Goal: Transaction & Acquisition: Purchase product/service

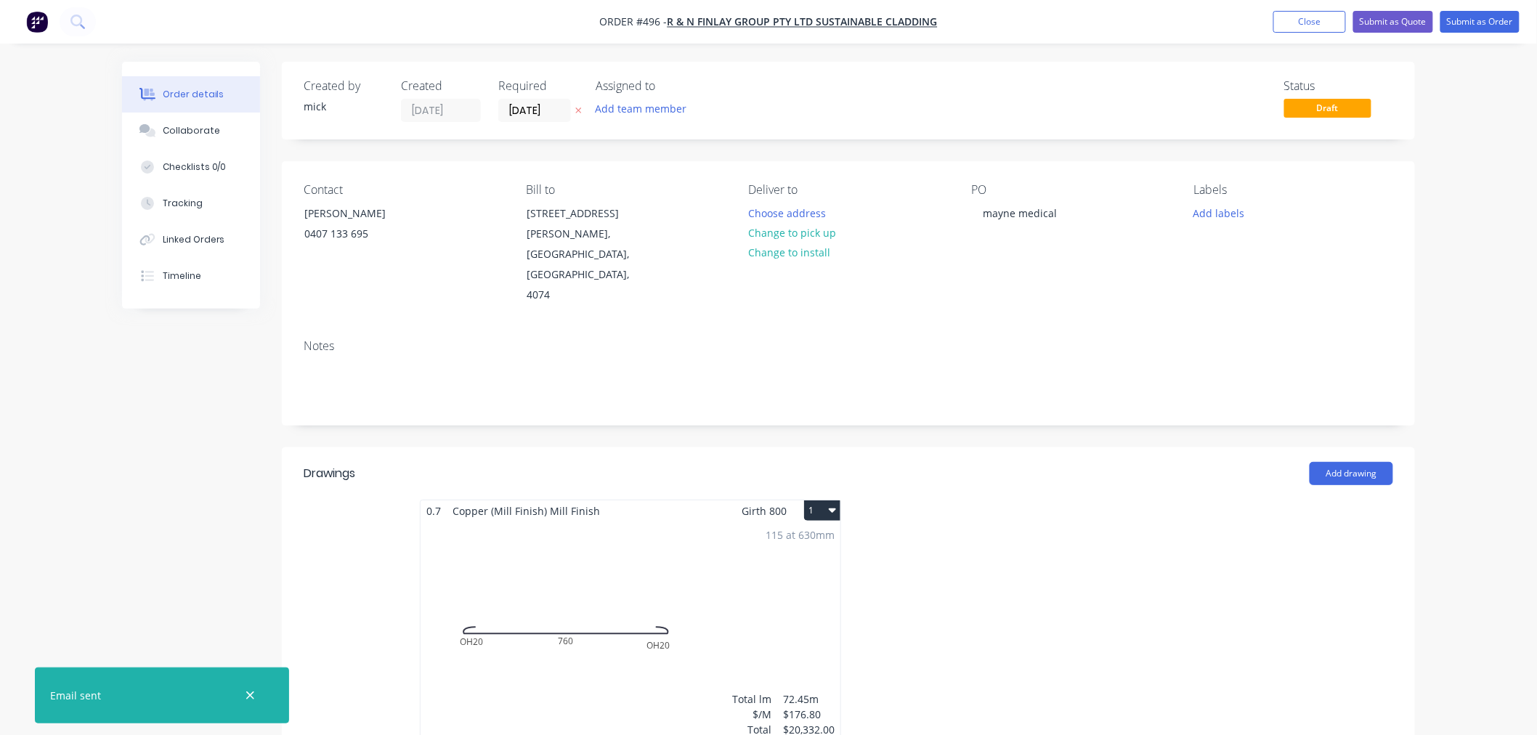
click at [35, 11] on img "button" at bounding box center [37, 22] width 22 height 22
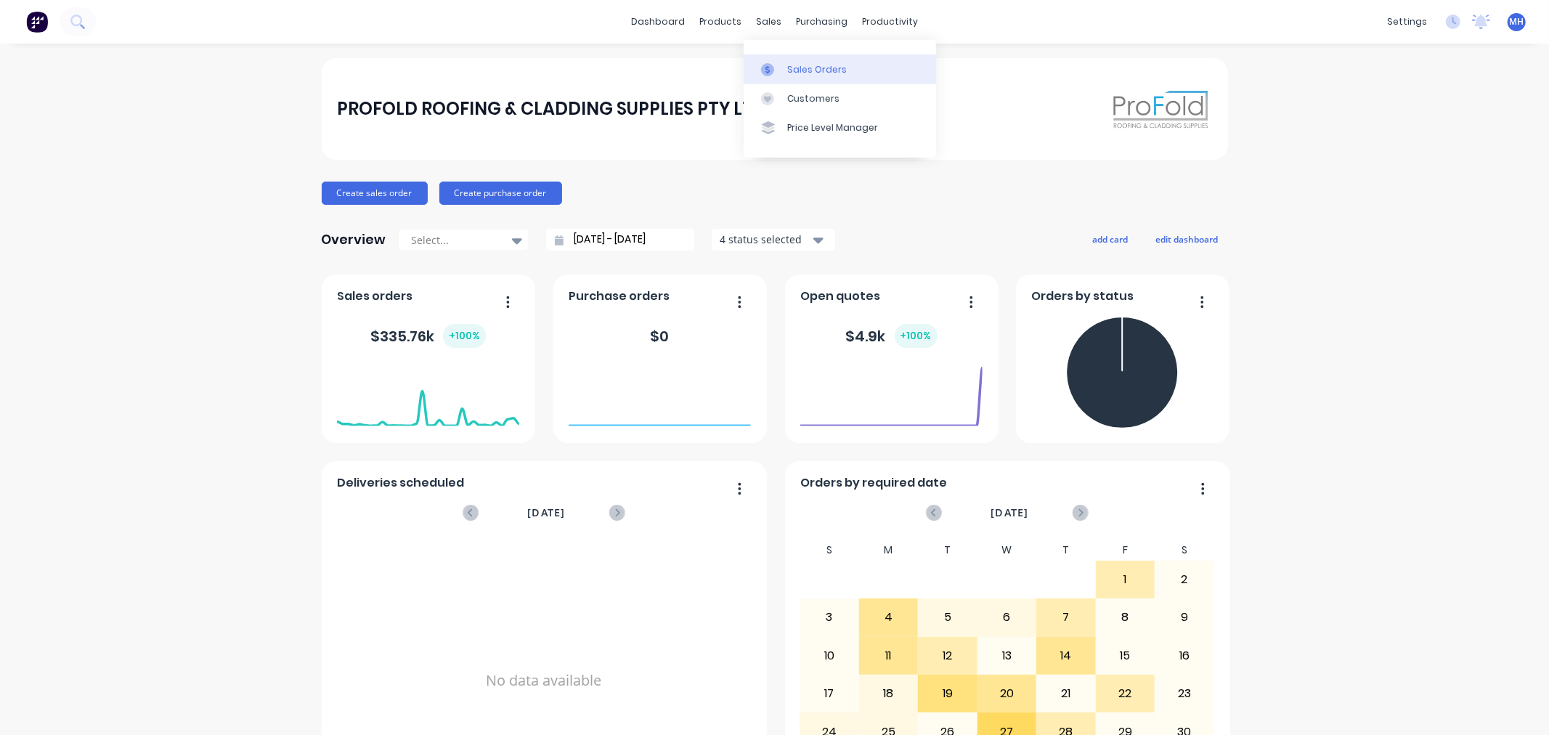
click at [800, 67] on div "Sales Orders" at bounding box center [817, 69] width 60 height 13
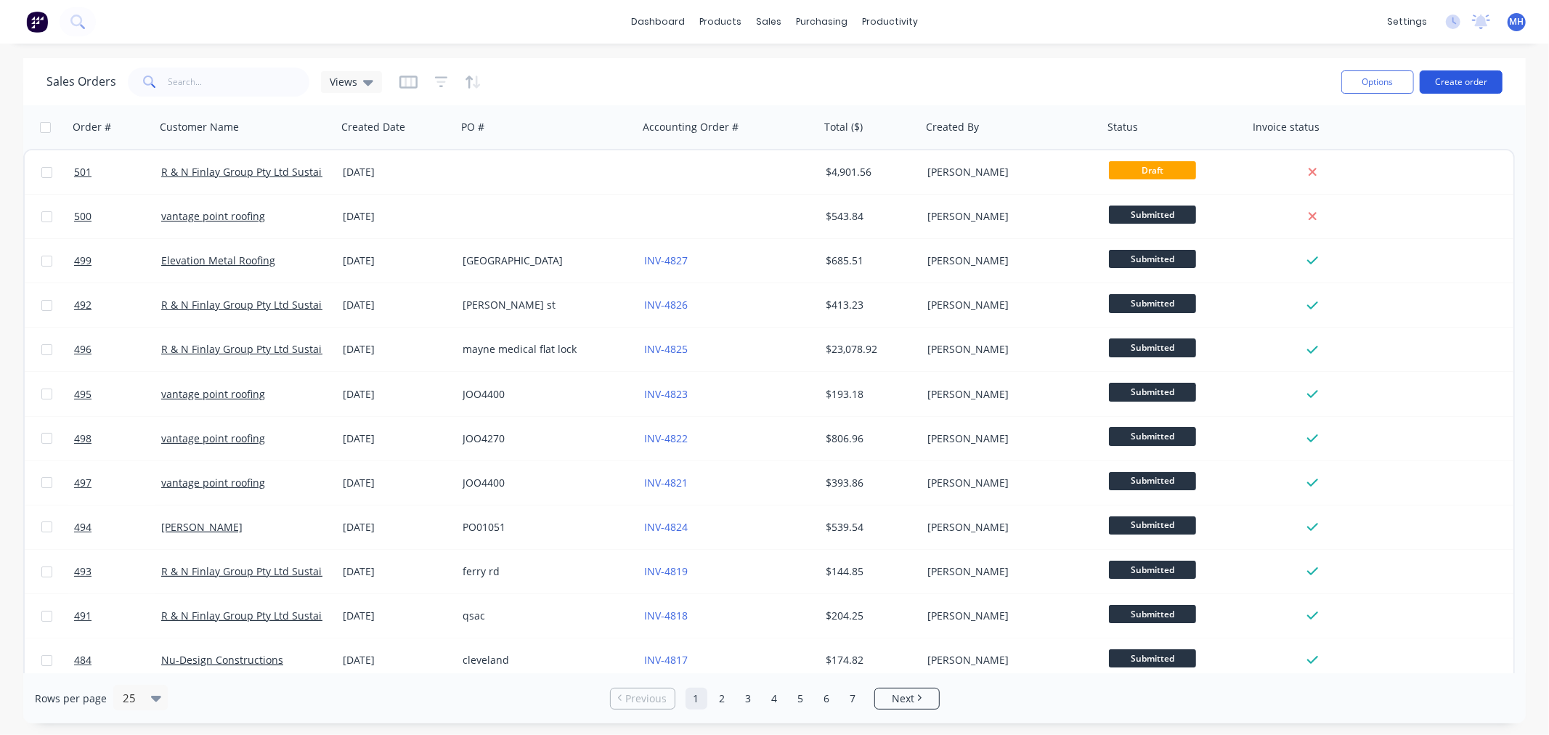
click at [1449, 74] on button "Create order" at bounding box center [1461, 81] width 83 height 23
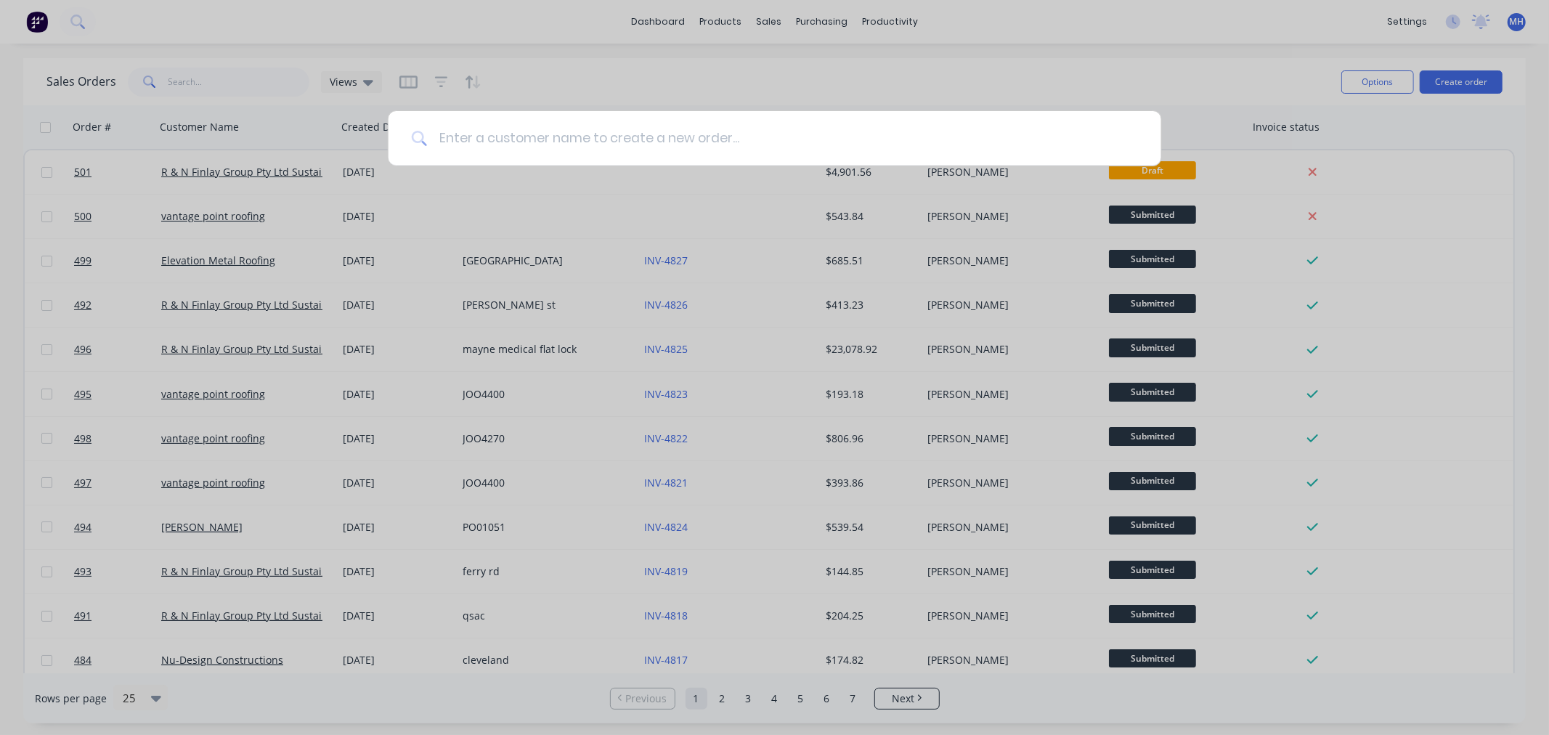
click at [564, 150] on input at bounding box center [782, 138] width 711 height 54
type input "m"
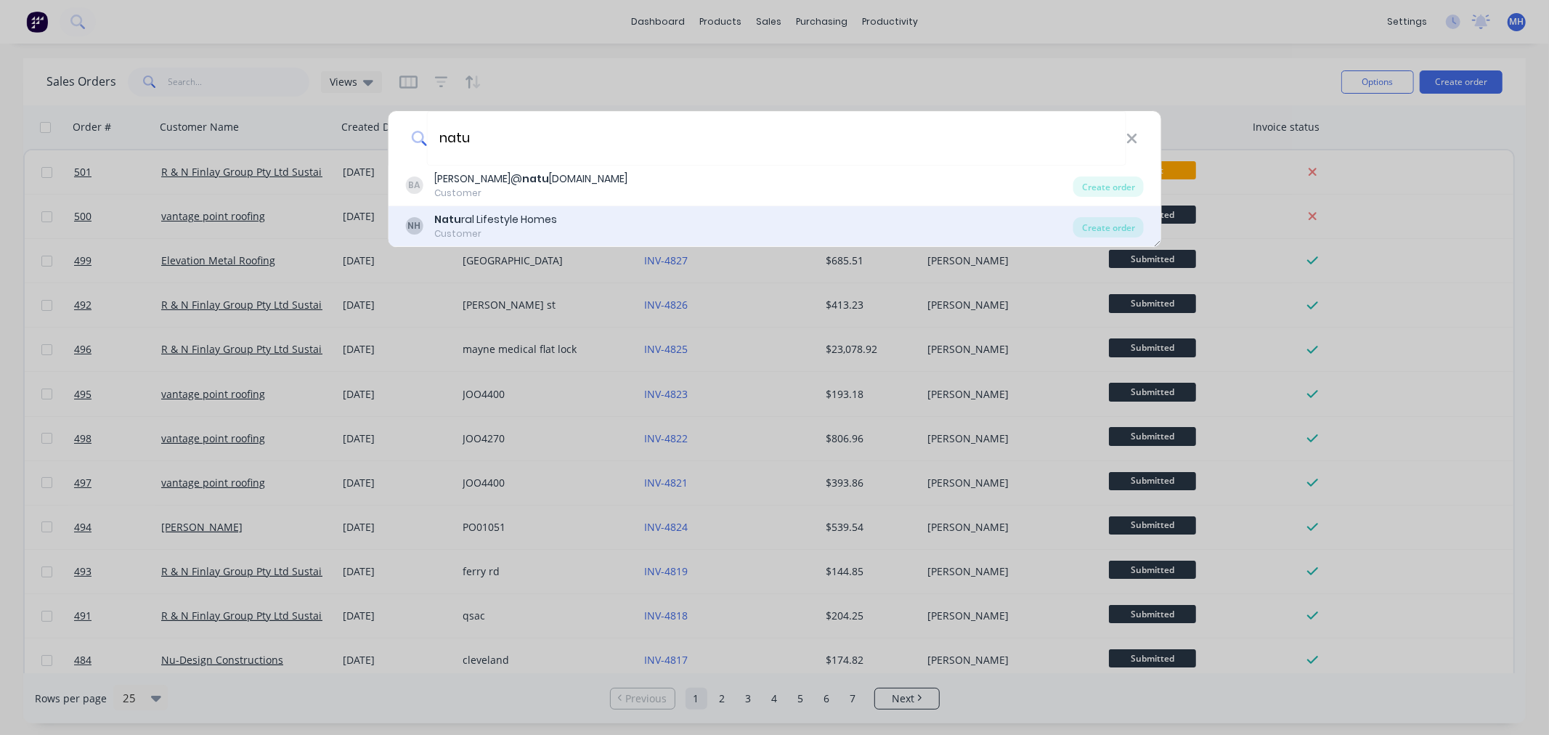
type input "natu"
click at [535, 232] on div "Customer" at bounding box center [495, 233] width 123 height 13
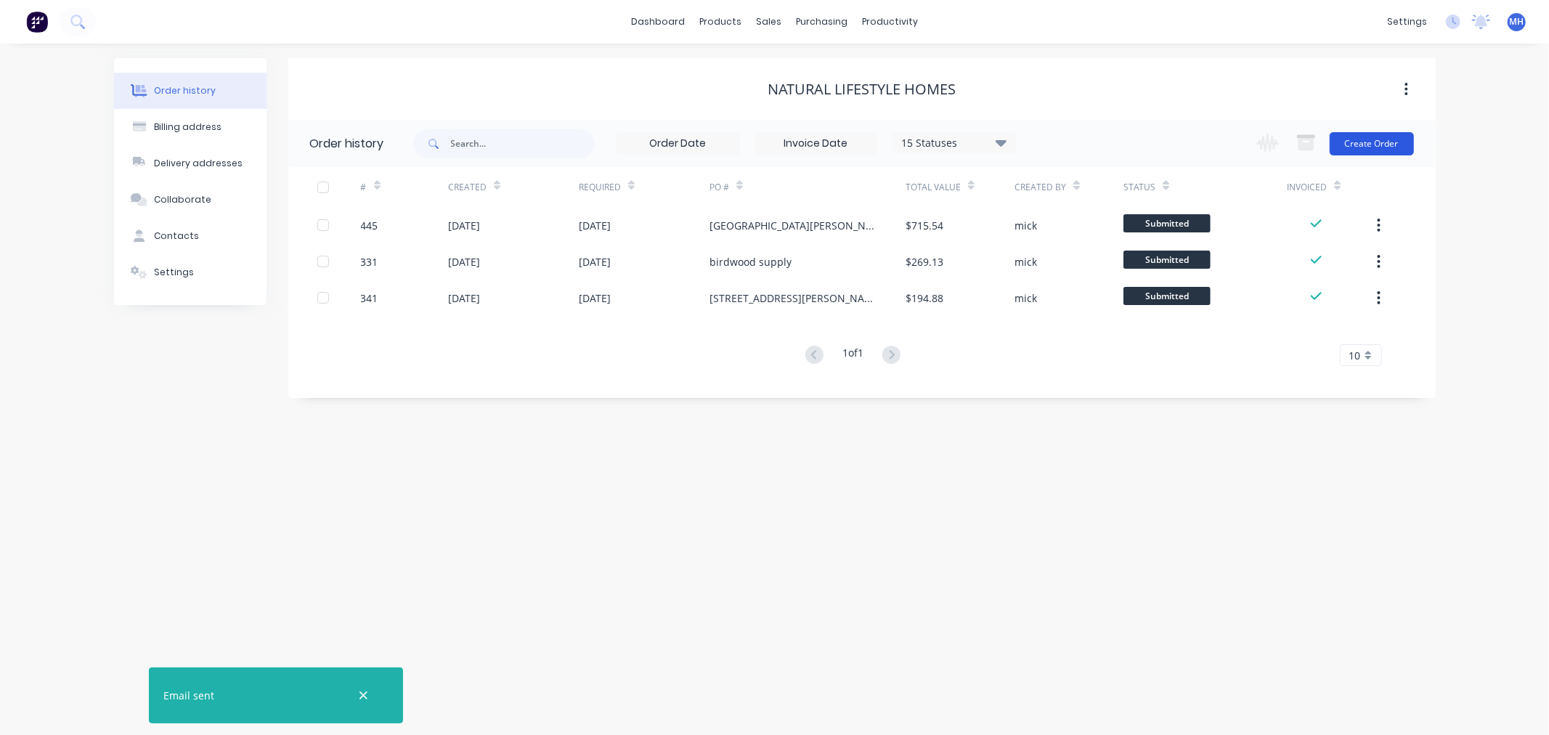
click at [1389, 144] on button "Create Order" at bounding box center [1372, 143] width 84 height 23
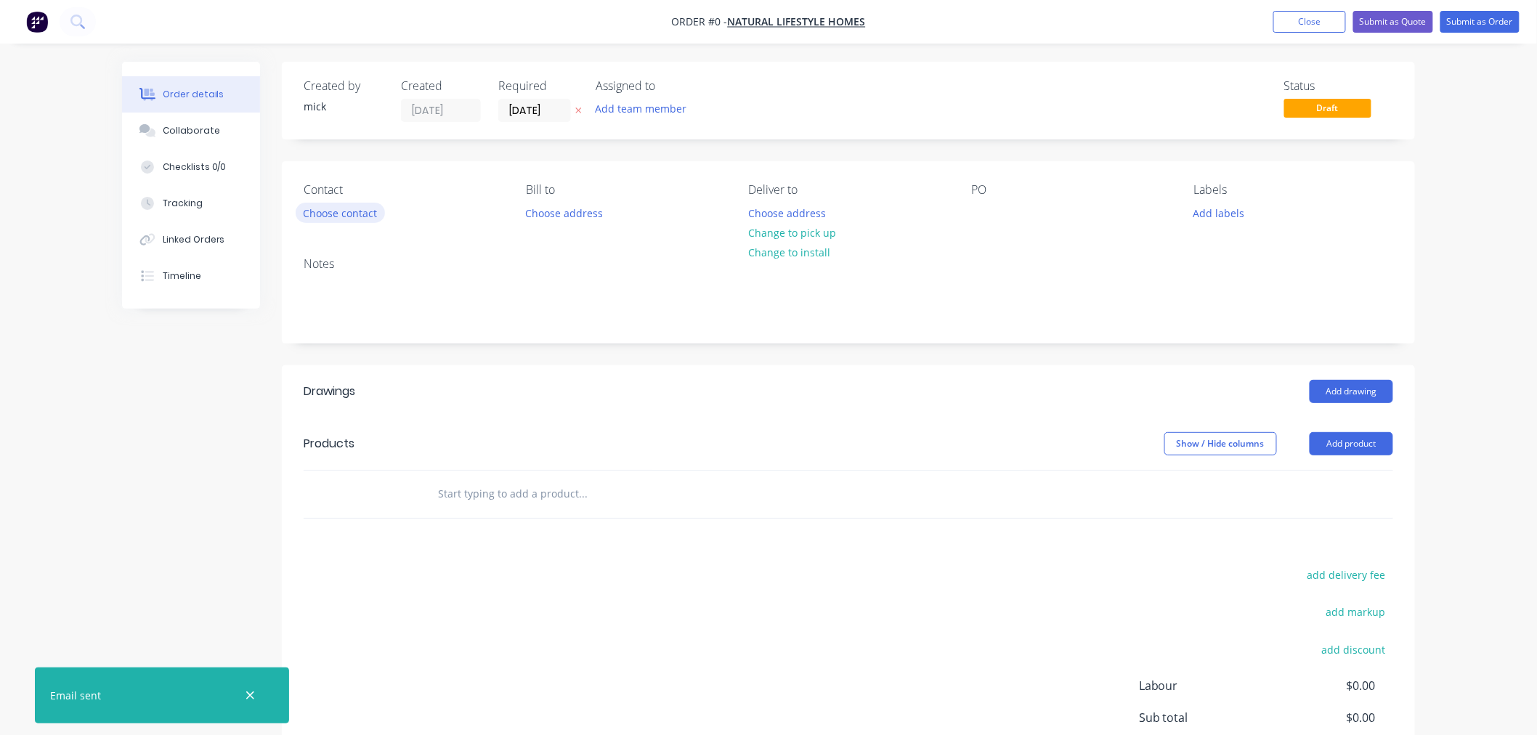
click at [336, 219] on button "Choose contact" at bounding box center [340, 213] width 89 height 20
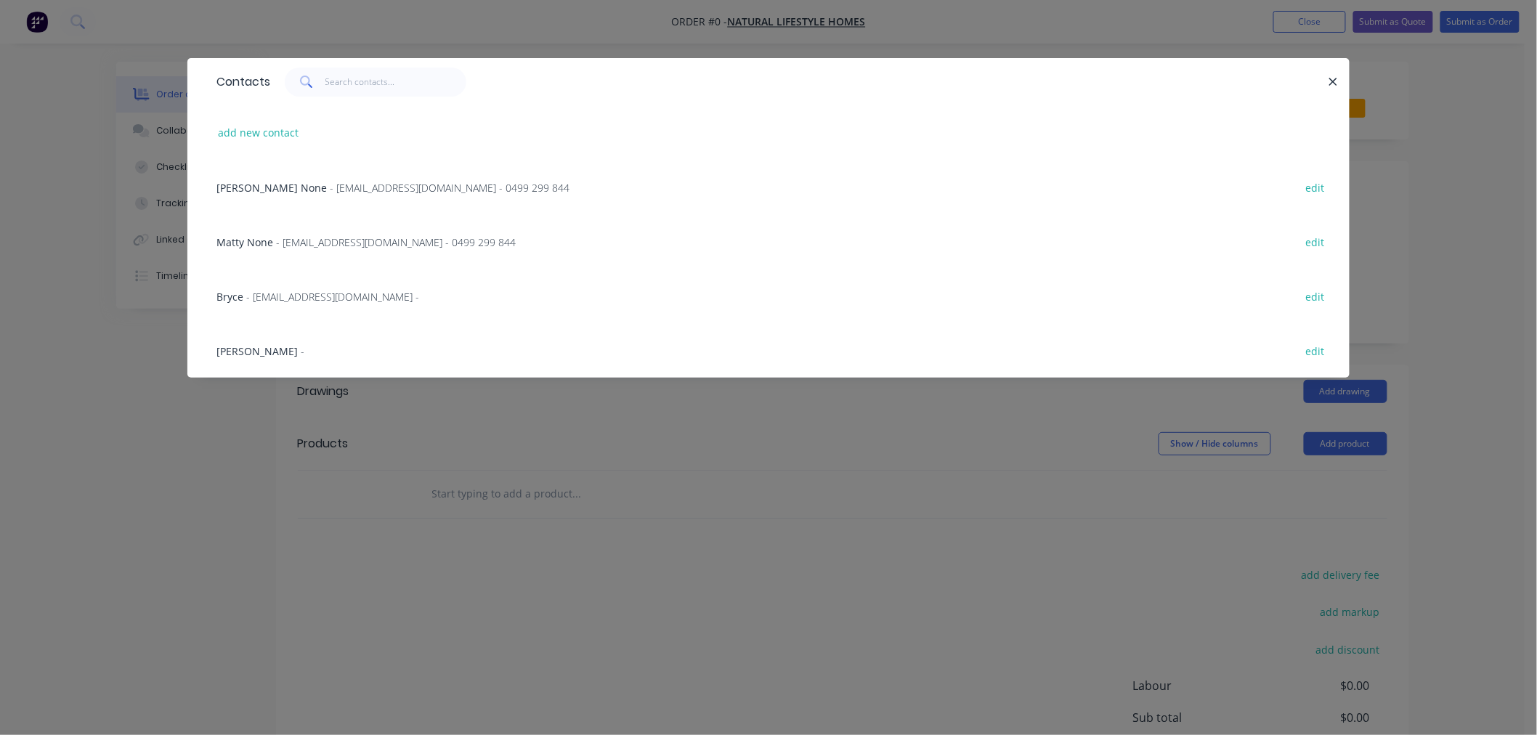
click at [249, 299] on span "- [EMAIL_ADDRESS][DOMAIN_NAME] -" at bounding box center [332, 297] width 173 height 14
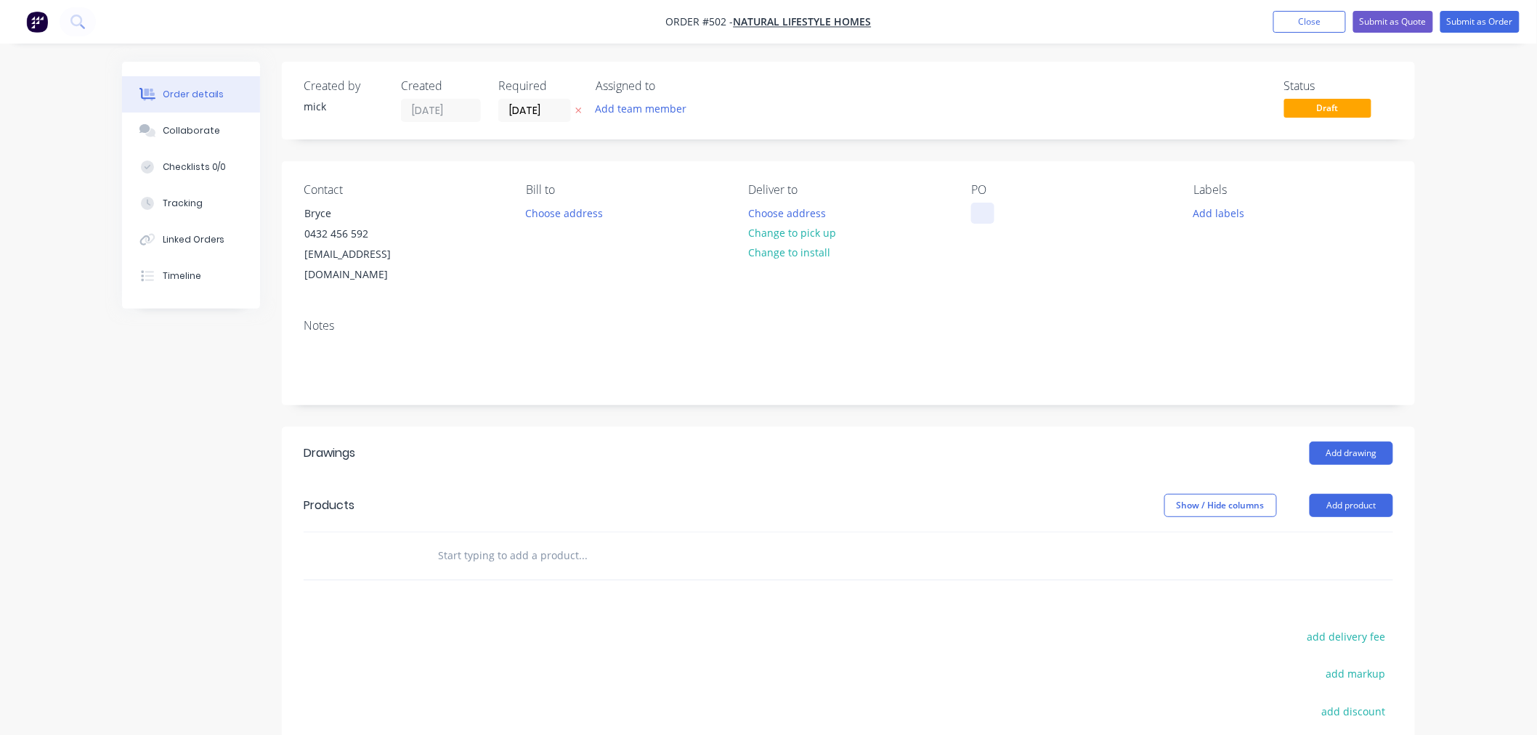
click at [974, 208] on div at bounding box center [982, 213] width 23 height 21
click at [770, 216] on button "Choose address" at bounding box center [787, 213] width 93 height 20
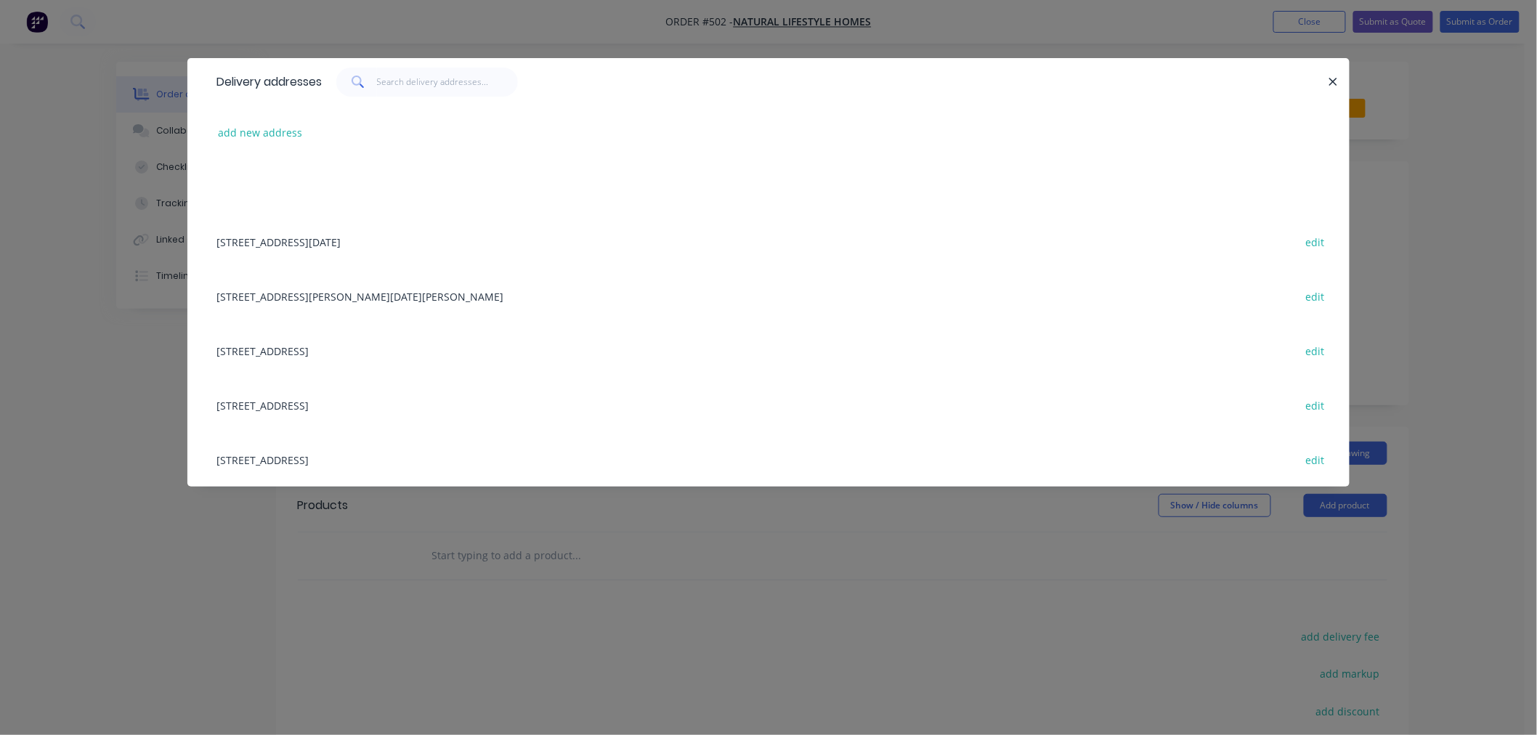
click at [311, 350] on div "[STREET_ADDRESS] edit" at bounding box center [768, 350] width 1118 height 54
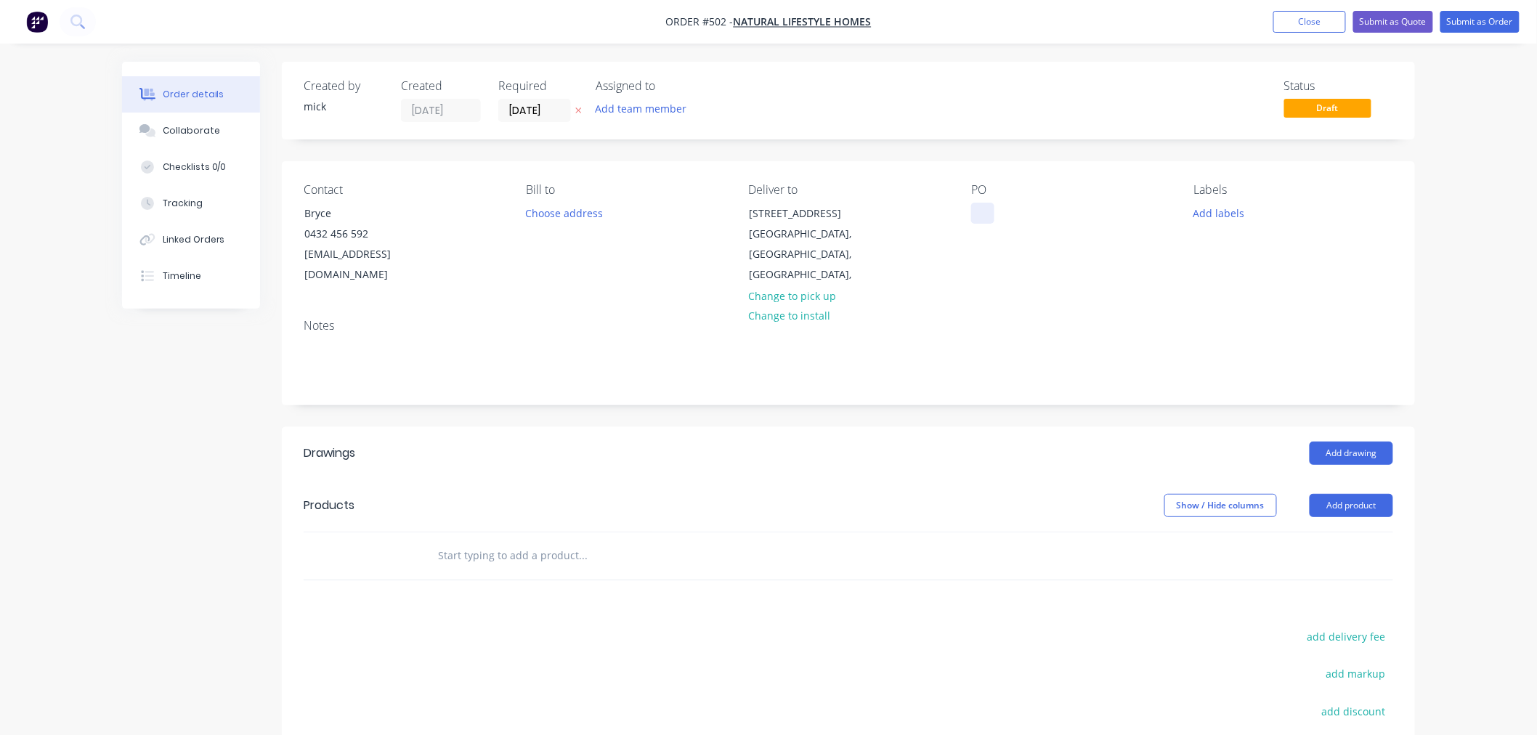
click at [992, 208] on div at bounding box center [982, 213] width 23 height 21
click at [978, 214] on div at bounding box center [982, 213] width 23 height 21
paste div
click at [1079, 277] on div "Contact Bryce [PHONE_NUMBER] [EMAIL_ADDRESS][DOMAIN_NAME] Bill to Choose addres…" at bounding box center [848, 234] width 1133 height 146
click at [1359, 442] on button "Add drawing" at bounding box center [1351, 453] width 84 height 23
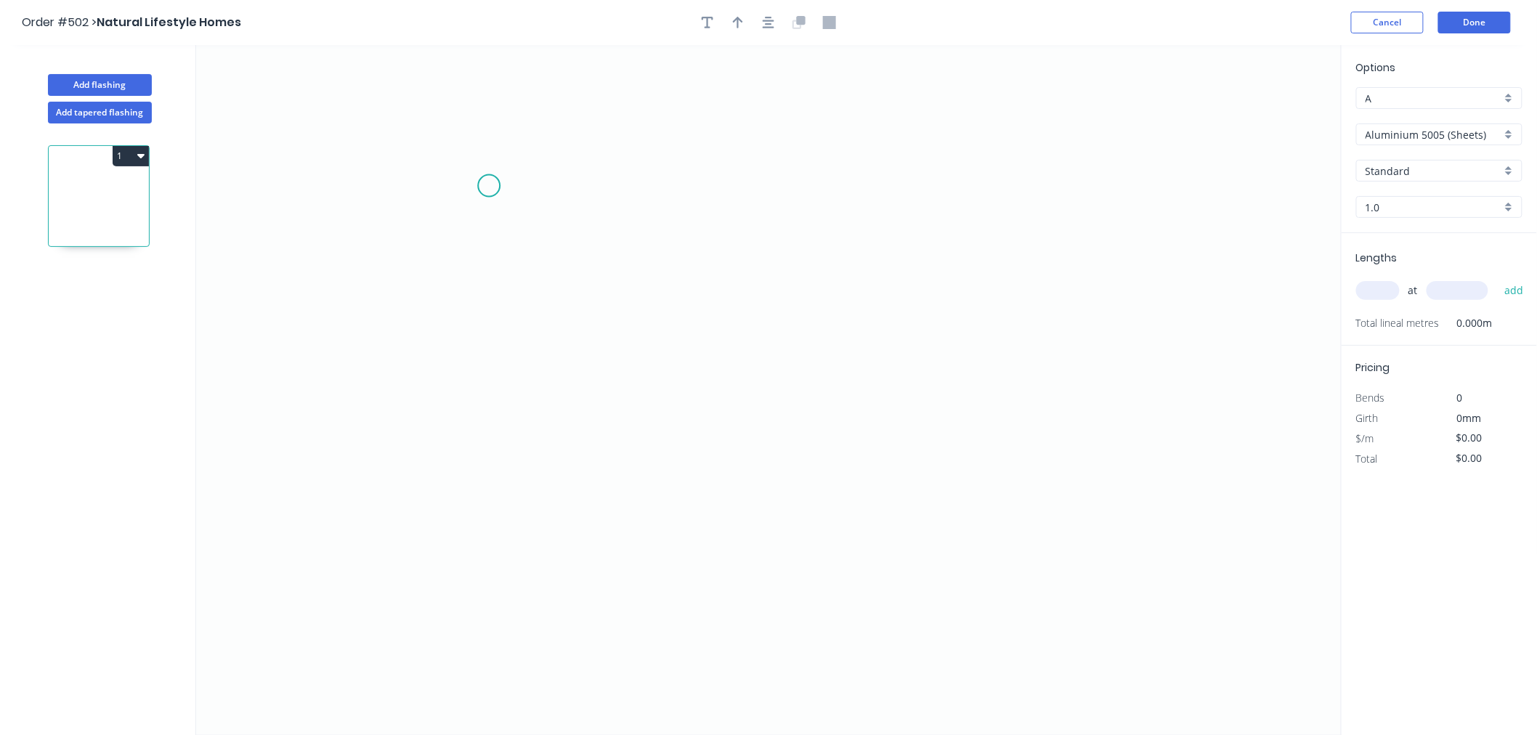
click at [489, 186] on icon "0" at bounding box center [768, 390] width 1145 height 690
click at [499, 489] on icon "0" at bounding box center [768, 390] width 1145 height 690
click at [1029, 491] on icon "0 ?" at bounding box center [768, 390] width 1145 height 690
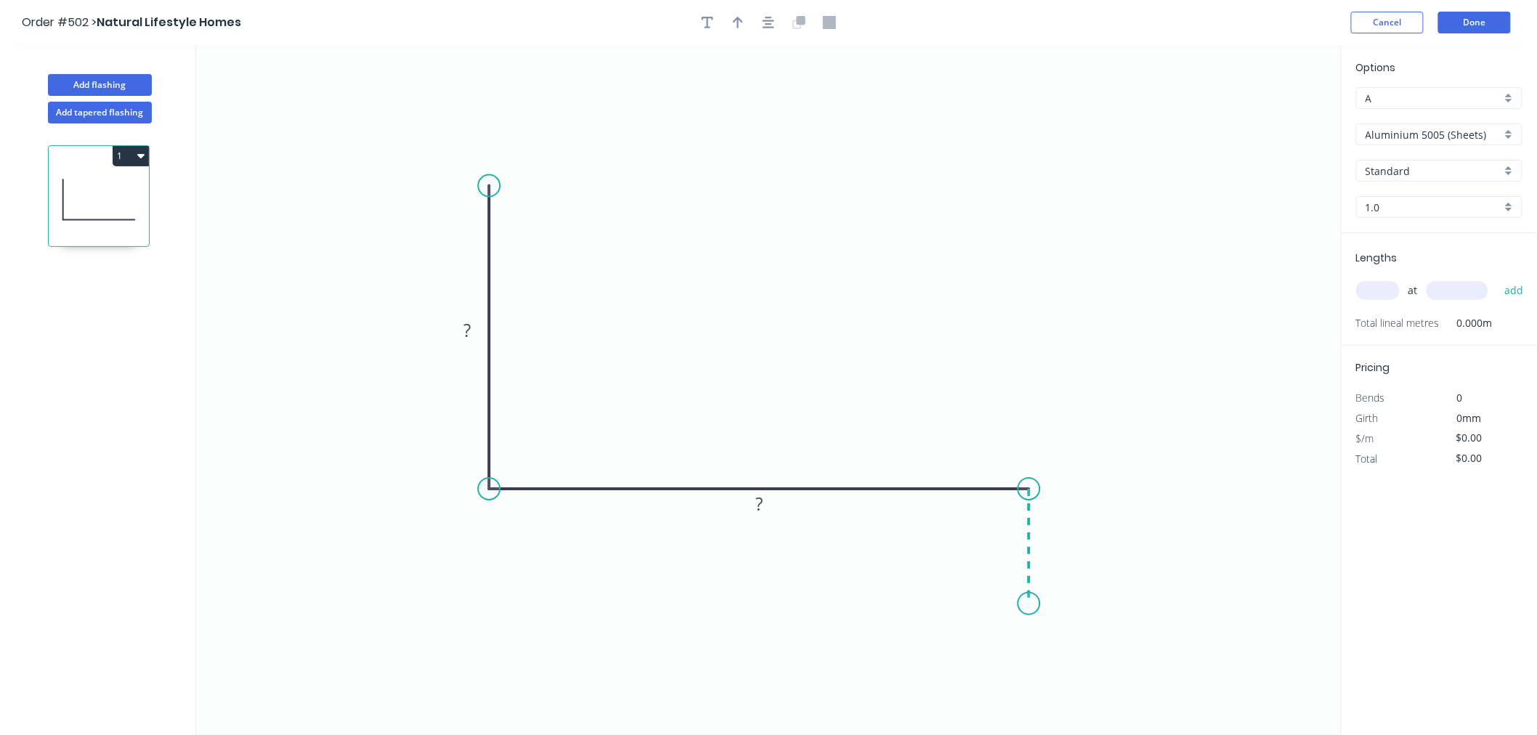
click at [1037, 604] on icon "0 ? ?" at bounding box center [768, 390] width 1145 height 690
click at [1069, 627] on div "Crush & Fold" at bounding box center [1105, 635] width 146 height 30
click at [1062, 641] on div "Flip bend" at bounding box center [1096, 648] width 146 height 30
click at [1081, 581] on rect at bounding box center [1060, 577] width 58 height 29
click at [1073, 577] on tspan "10" at bounding box center [1070, 578] width 20 height 24
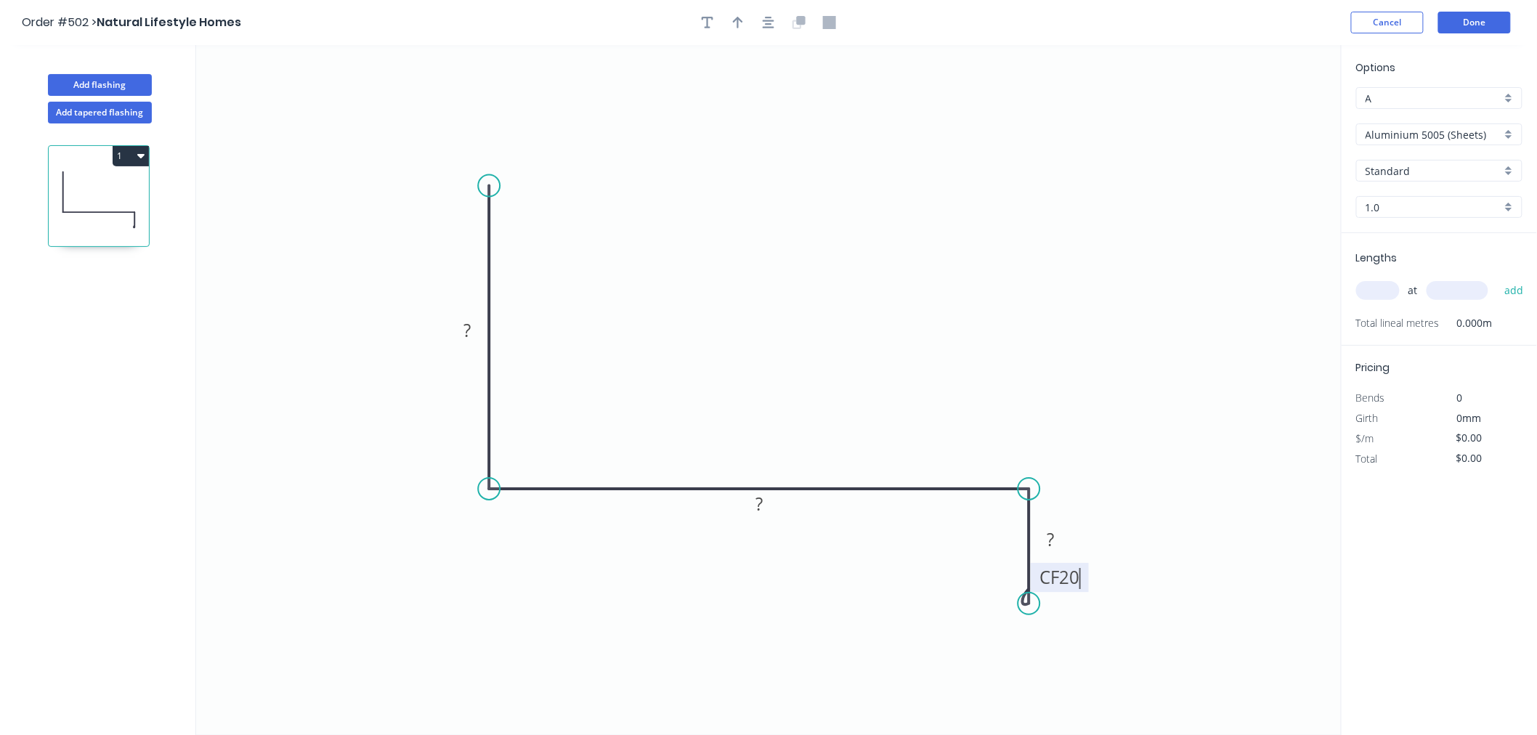
click at [1209, 518] on icon "0 ? ? CF 20 ?" at bounding box center [768, 390] width 1145 height 690
click at [1055, 545] on rect at bounding box center [1050, 540] width 29 height 20
click at [1145, 379] on icon "0 ? ? CF 20 20" at bounding box center [768, 390] width 1145 height 690
click at [765, 502] on rect at bounding box center [758, 505] width 29 height 20
click at [474, 328] on rect at bounding box center [466, 331] width 29 height 20
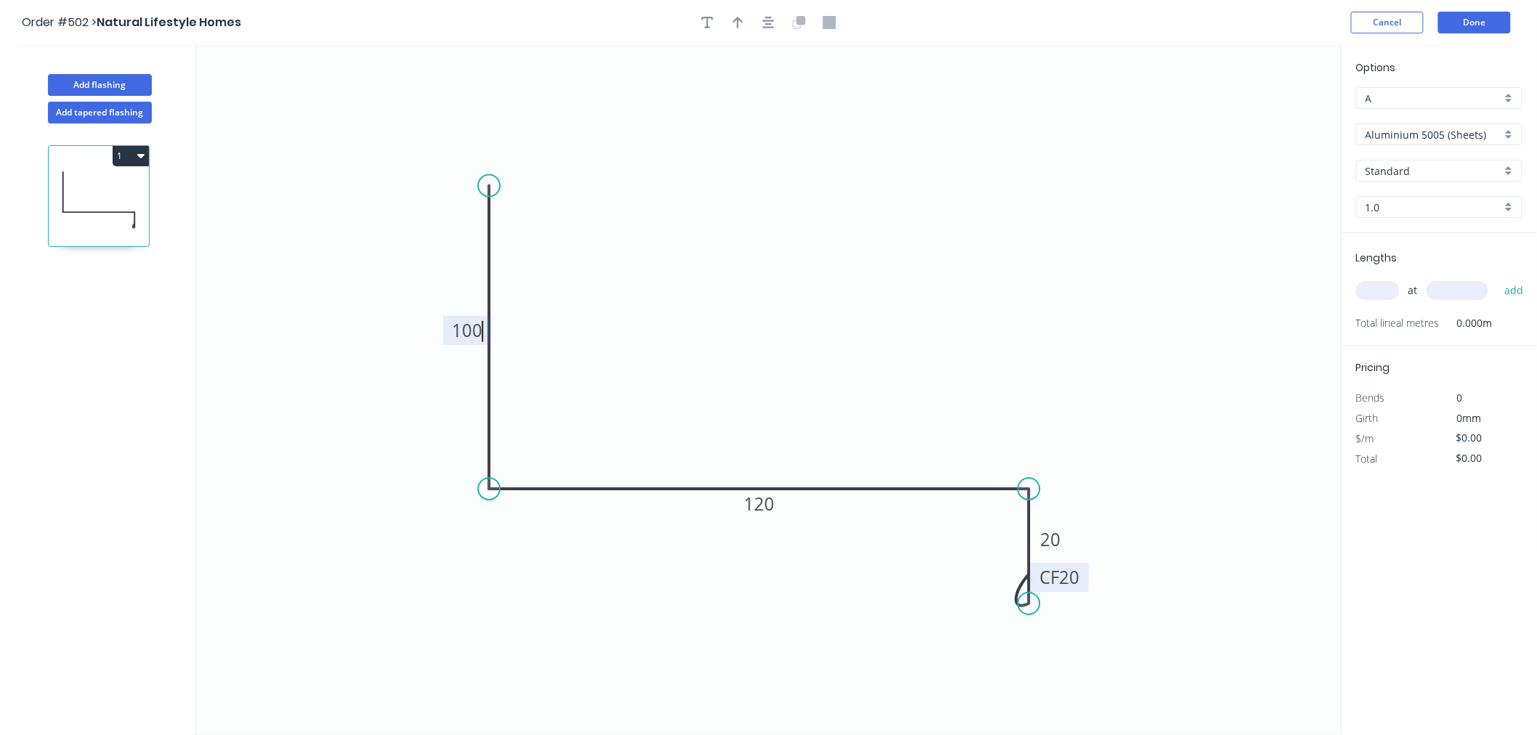
click at [816, 258] on icon "0 100 120 CF 20 20" at bounding box center [768, 390] width 1145 height 690
click at [773, 17] on icon "button" at bounding box center [769, 22] width 12 height 13
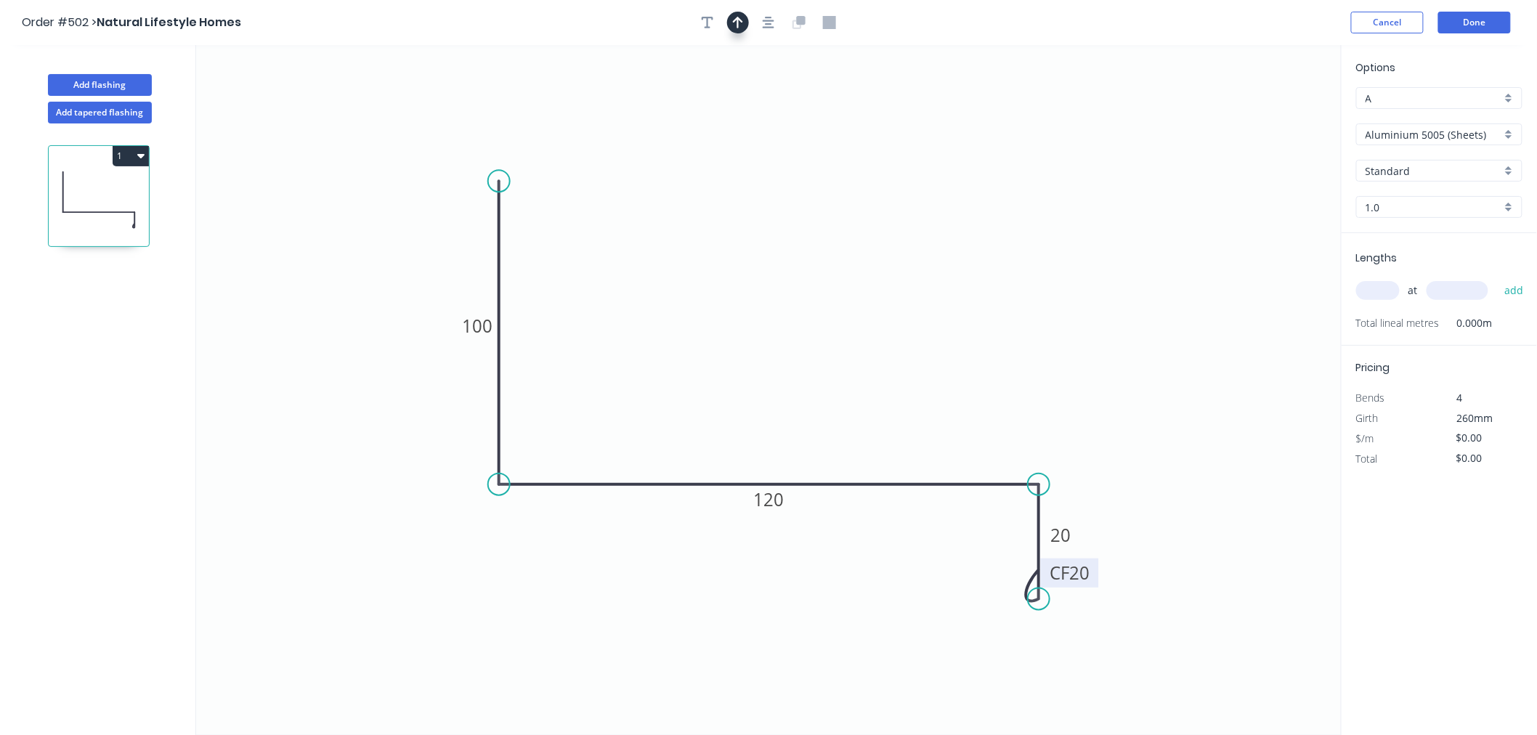
click at [741, 17] on icon "button" at bounding box center [738, 22] width 10 height 13
drag, startPoint x: 1268, startPoint y: 113, endPoint x: 738, endPoint y: 354, distance: 582.1
click at [738, 354] on icon at bounding box center [737, 336] width 13 height 46
click at [1480, 134] on input "Aluminium 5005 (Sheets)" at bounding box center [1433, 134] width 136 height 15
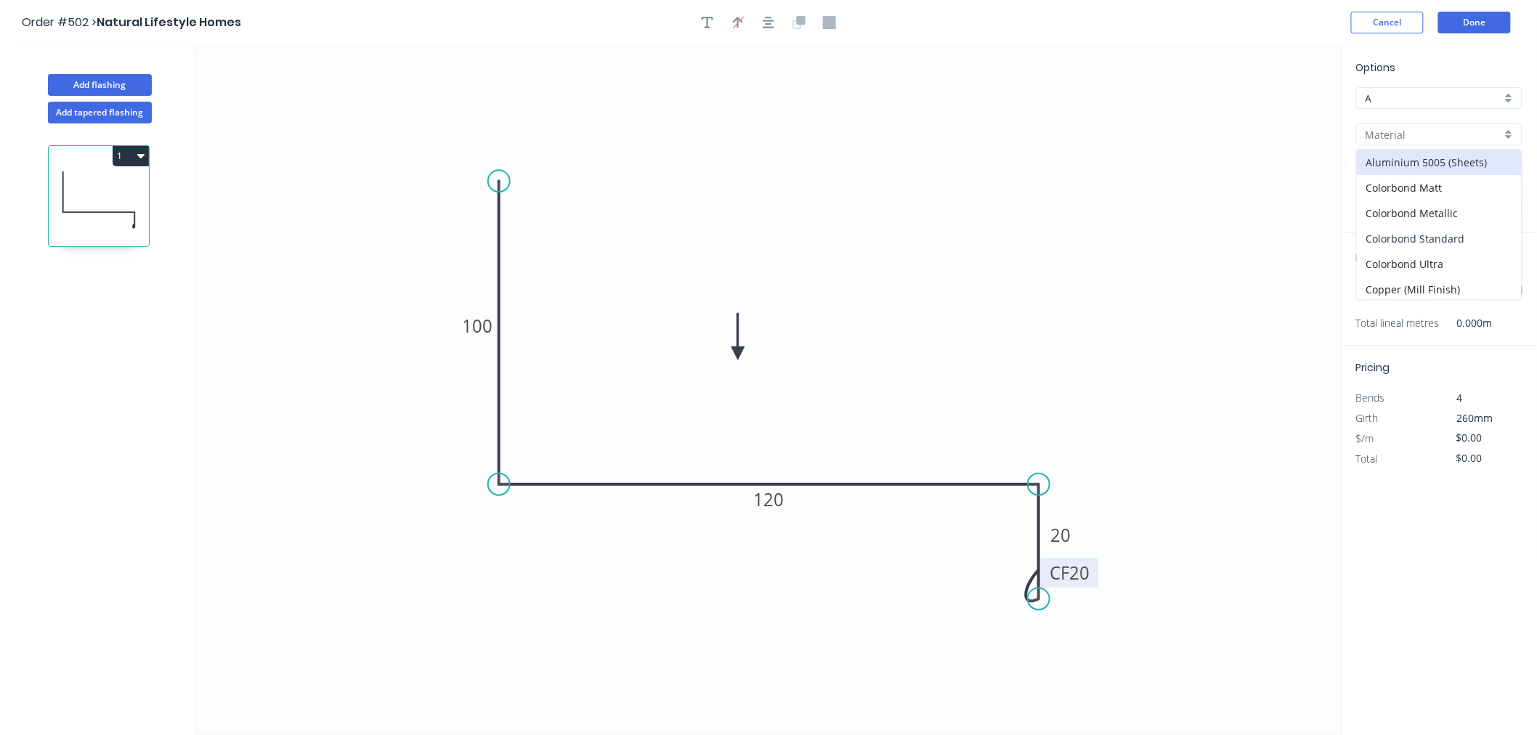
click at [1445, 235] on div "Colorbond Standard" at bounding box center [1439, 238] width 165 height 25
type input "Colorbond Standard"
type input "Basalt"
type input "0.55"
type input "$15.36"
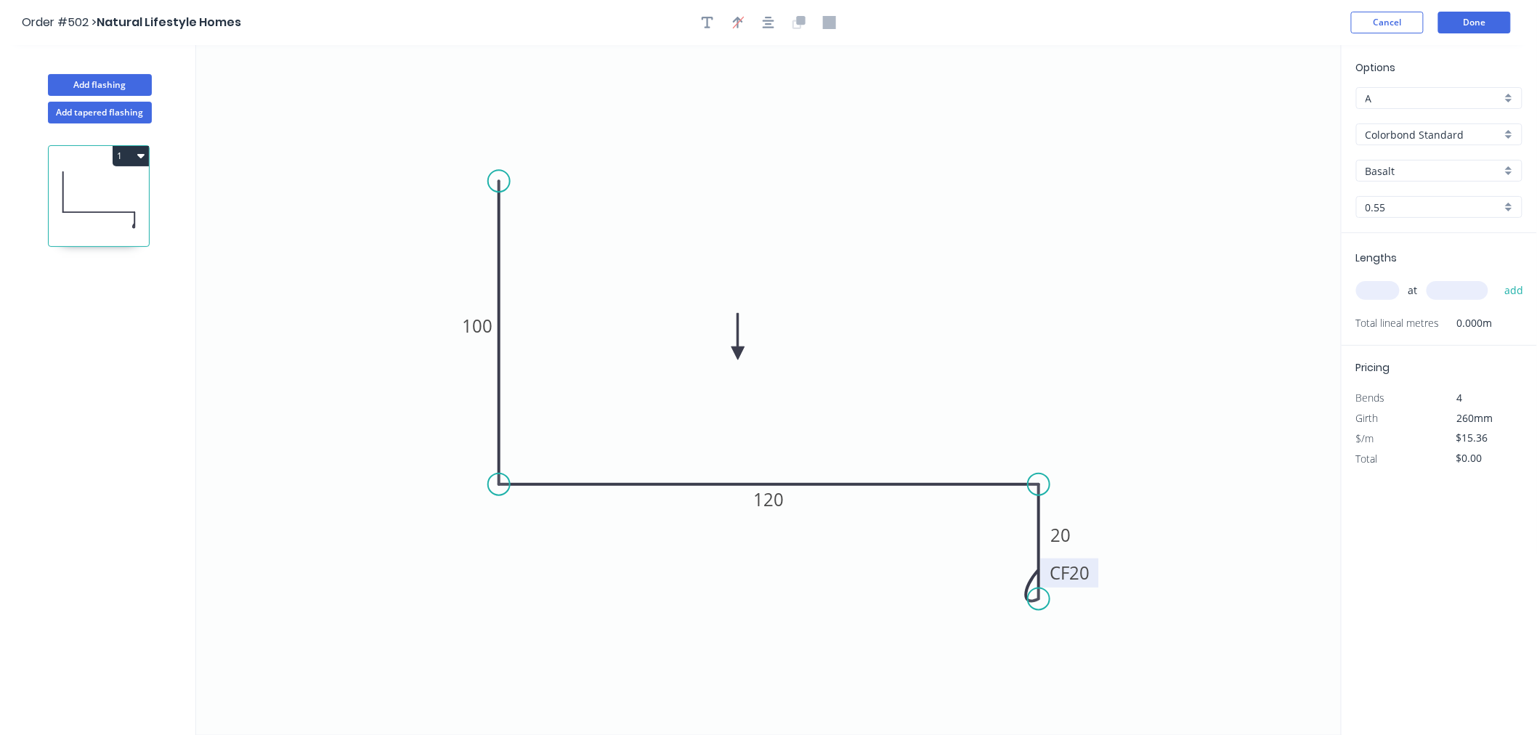
click at [1418, 172] on input "Basalt" at bounding box center [1433, 170] width 136 height 15
click at [1410, 256] on div "Surfmist" at bounding box center [1439, 252] width 165 height 25
type input "Surfmist"
click at [1388, 294] on input "text" at bounding box center [1378, 290] width 44 height 19
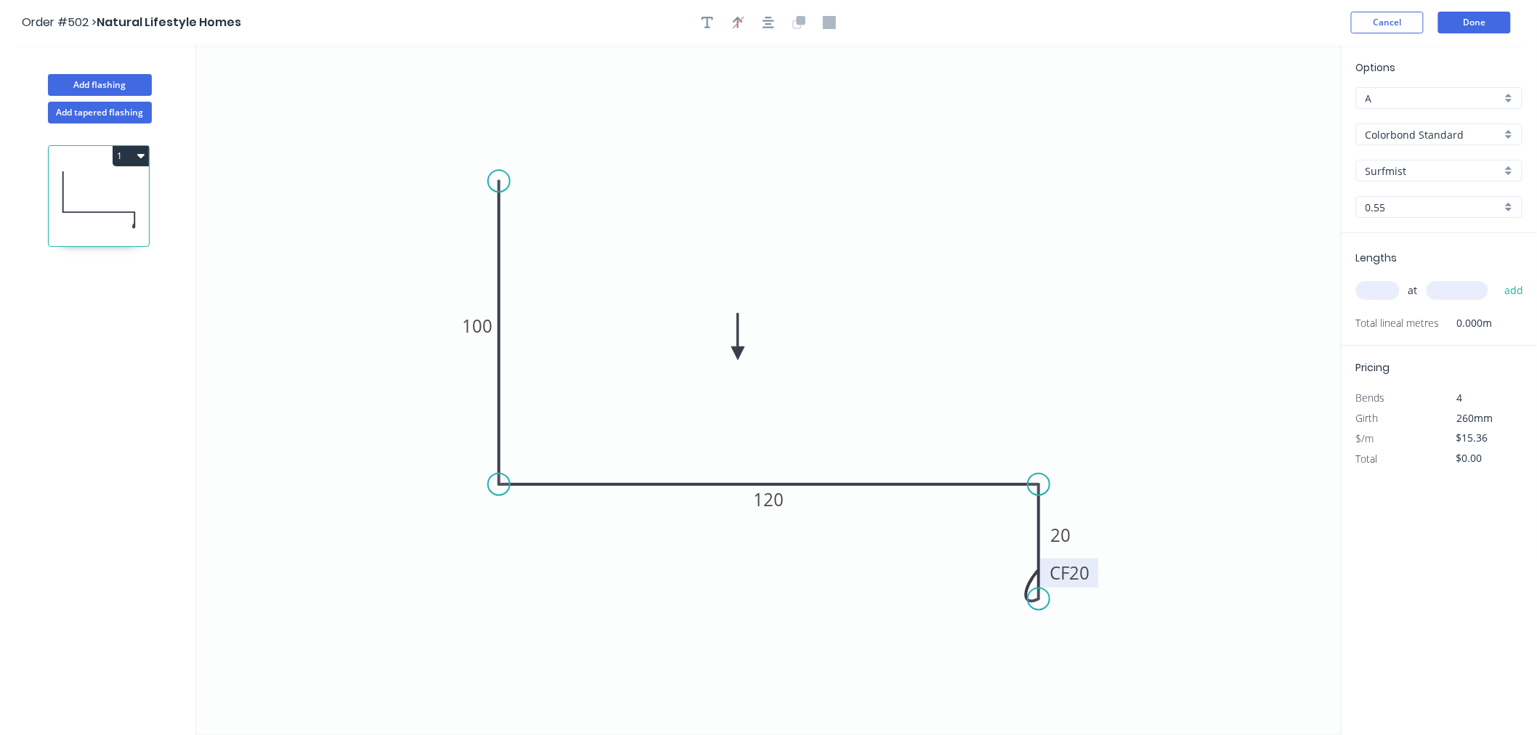
click at [1388, 294] on input "text" at bounding box center [1378, 290] width 44 height 19
type input "1"
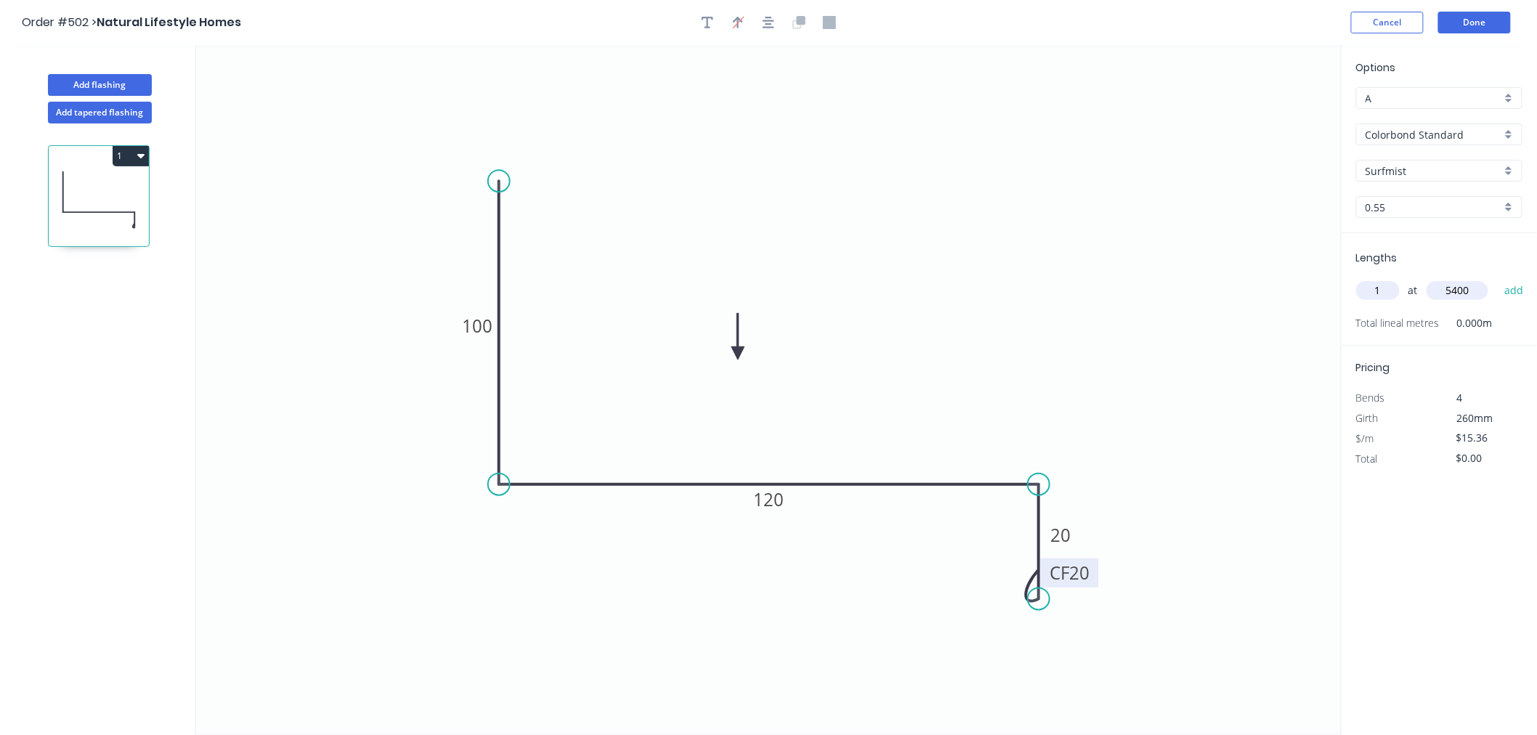
type input "5400"
click at [1497, 278] on button "add" at bounding box center [1514, 290] width 34 height 25
type input "$82.94"
click at [1463, 18] on button "Done" at bounding box center [1474, 23] width 73 height 22
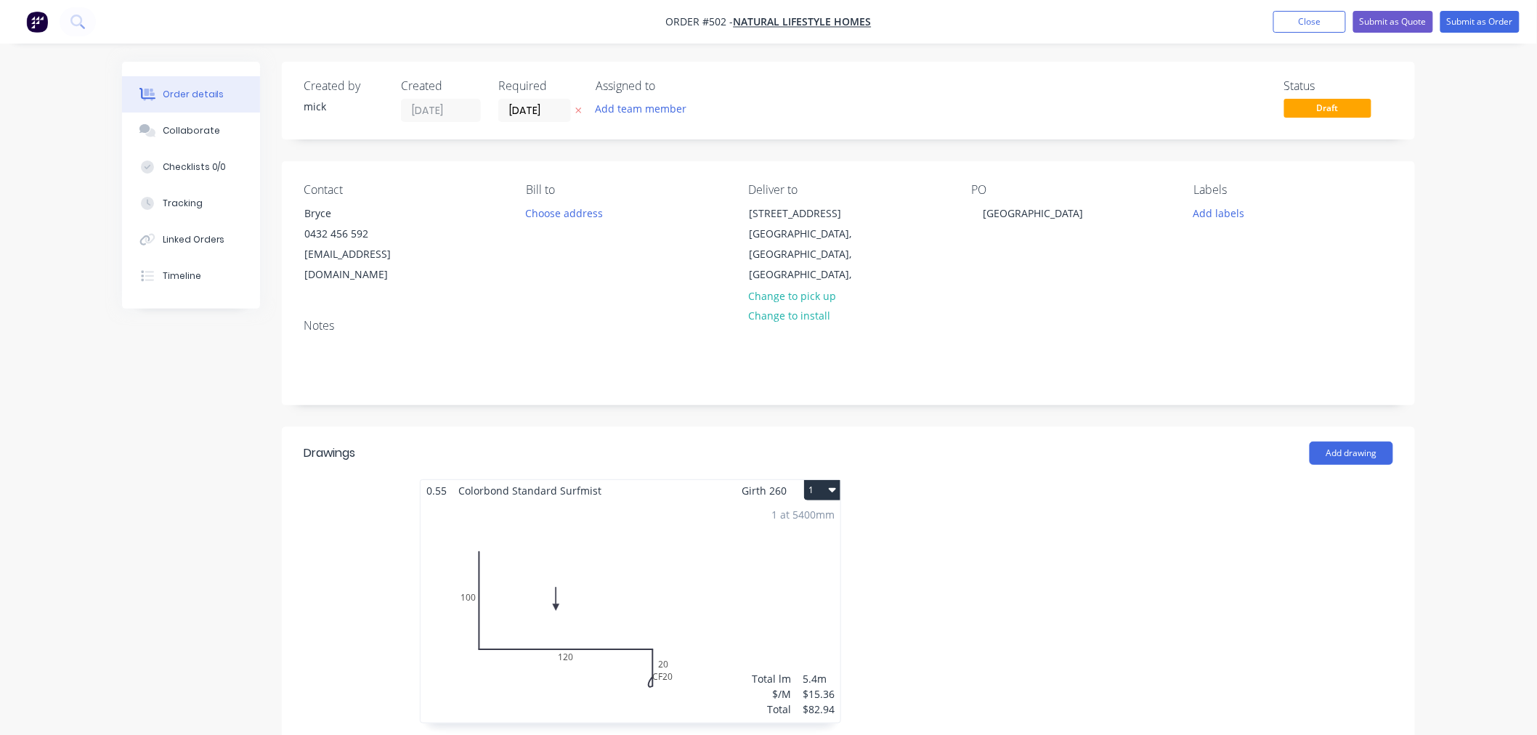
click at [832, 484] on icon "button" at bounding box center [832, 490] width 7 height 12
click at [754, 544] on div "Duplicate" at bounding box center [771, 554] width 112 height 21
click at [1047, 556] on div "Total lm $/M Total 0m $15.36 $0.00" at bounding box center [1066, 612] width 420 height 222
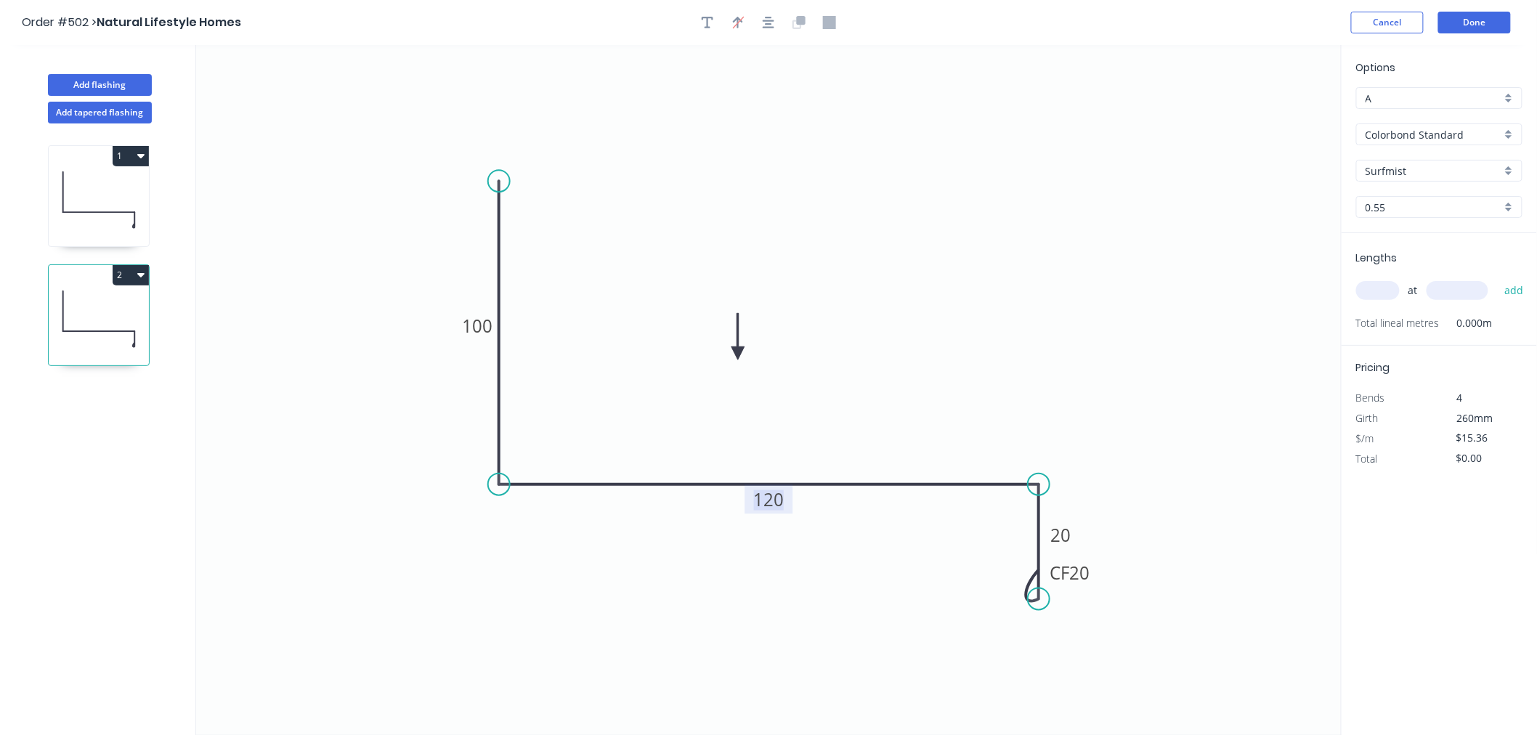
click at [781, 502] on tspan "120" at bounding box center [769, 499] width 31 height 24
click at [1115, 168] on icon "0 100 60 CF 20 20" at bounding box center [768, 390] width 1145 height 690
type input "$13.09"
click at [1383, 288] on input "text" at bounding box center [1378, 290] width 44 height 19
type input "3"
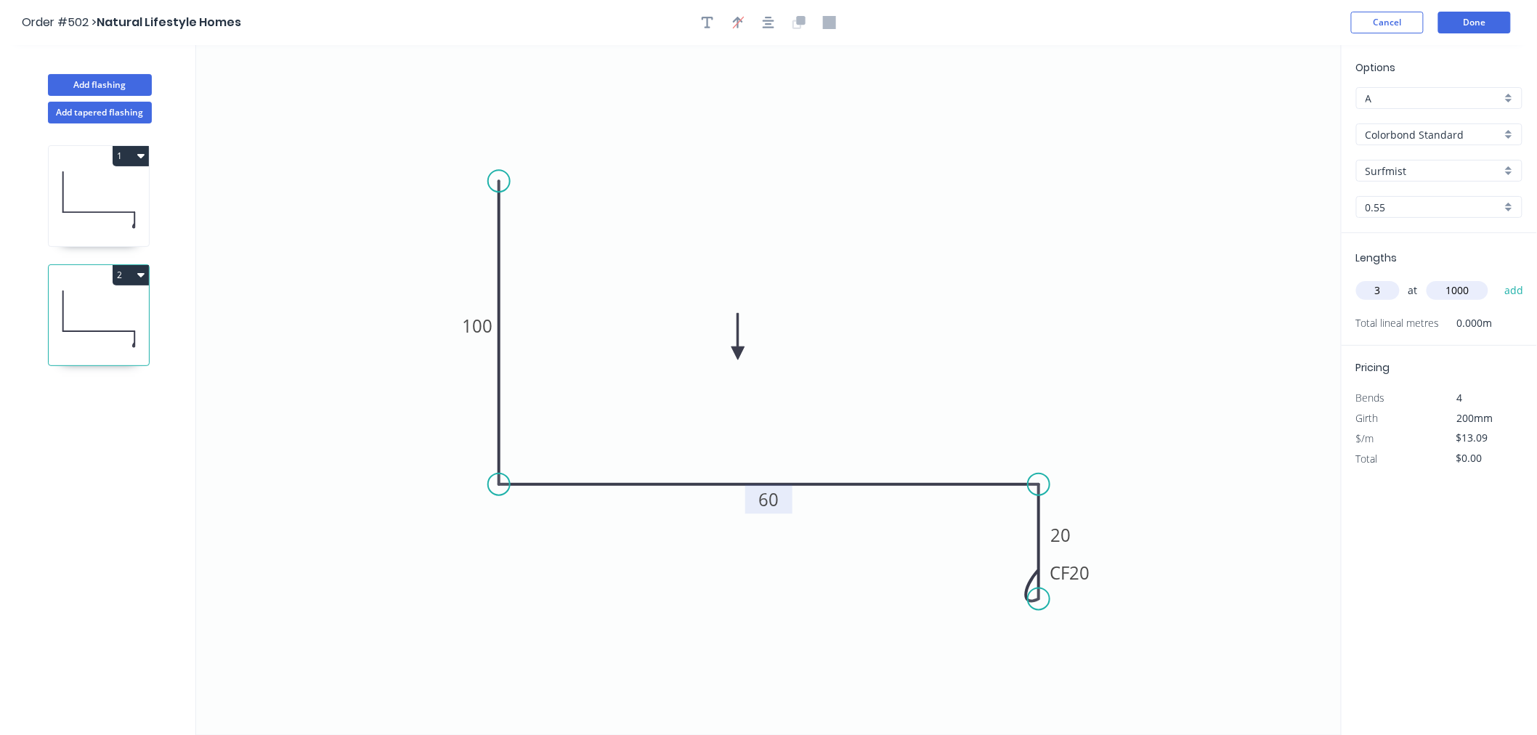
type input "1000"
click at [1497, 278] on button "add" at bounding box center [1514, 290] width 34 height 25
type input "$39.27"
type input "1"
type input "1200"
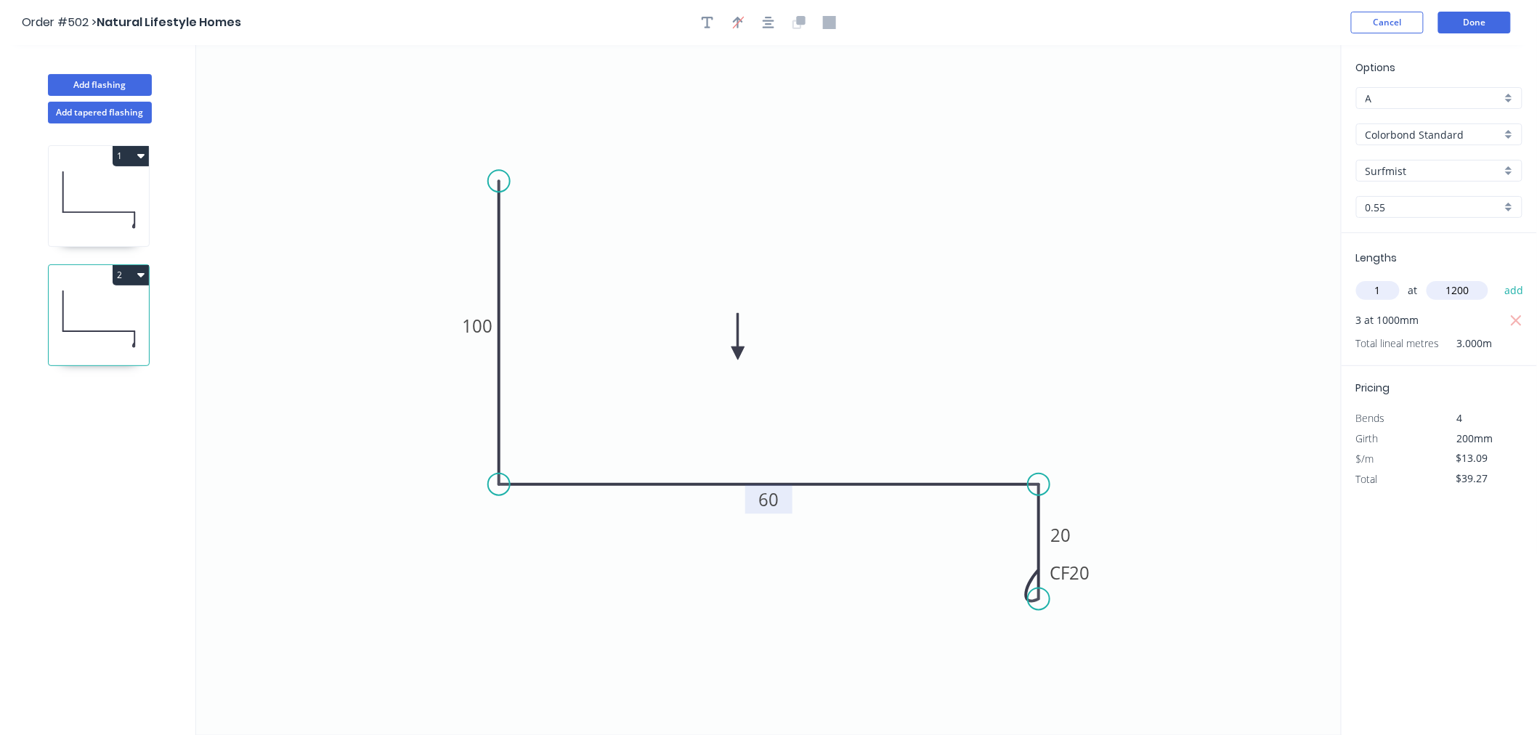
click at [1497, 278] on button "add" at bounding box center [1514, 290] width 34 height 25
type input "$54.98"
type input "1"
type input "1400"
click at [1497, 278] on button "add" at bounding box center [1514, 290] width 34 height 25
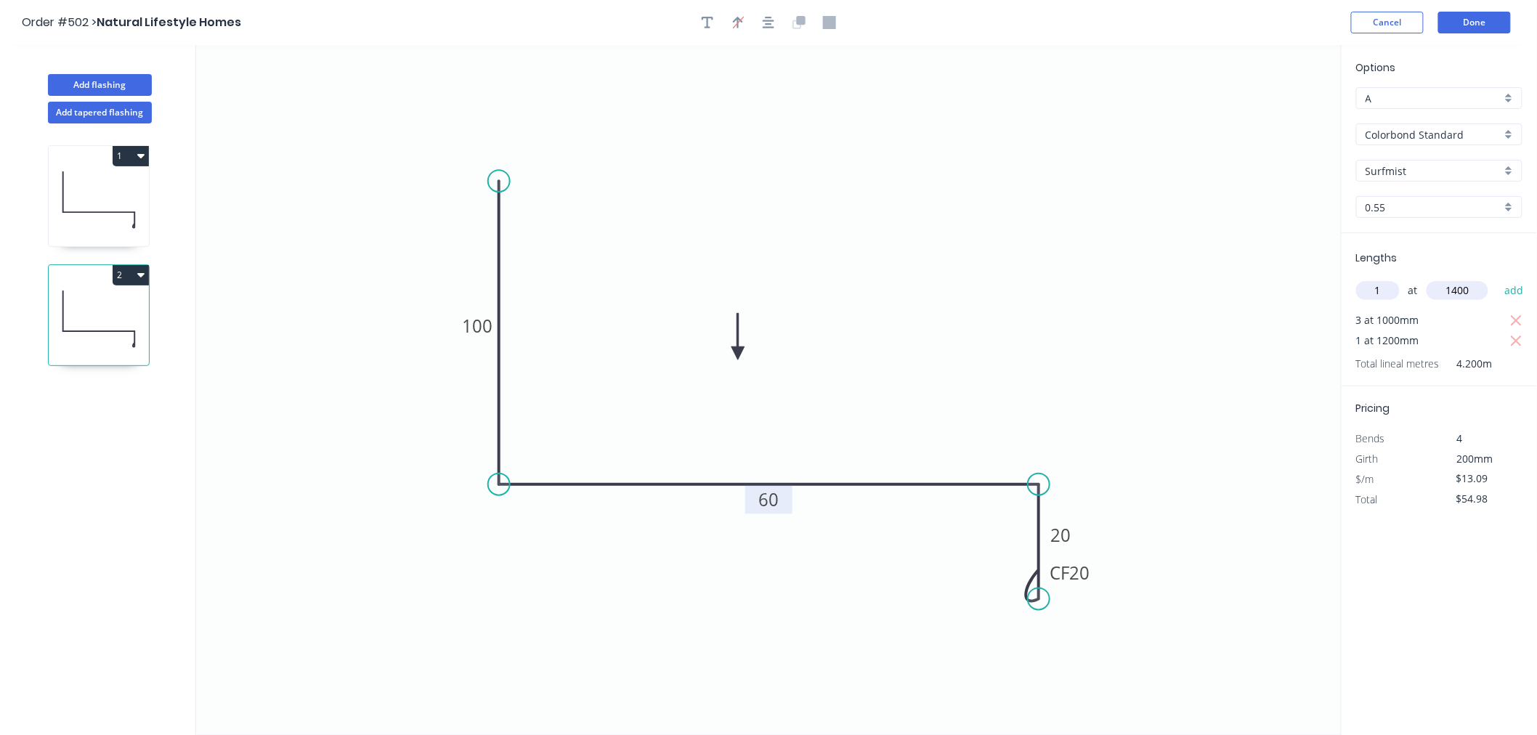
type input "$73.30"
type input "1"
type input "900"
click at [1497, 278] on button "add" at bounding box center [1514, 290] width 34 height 25
type input "$86.39"
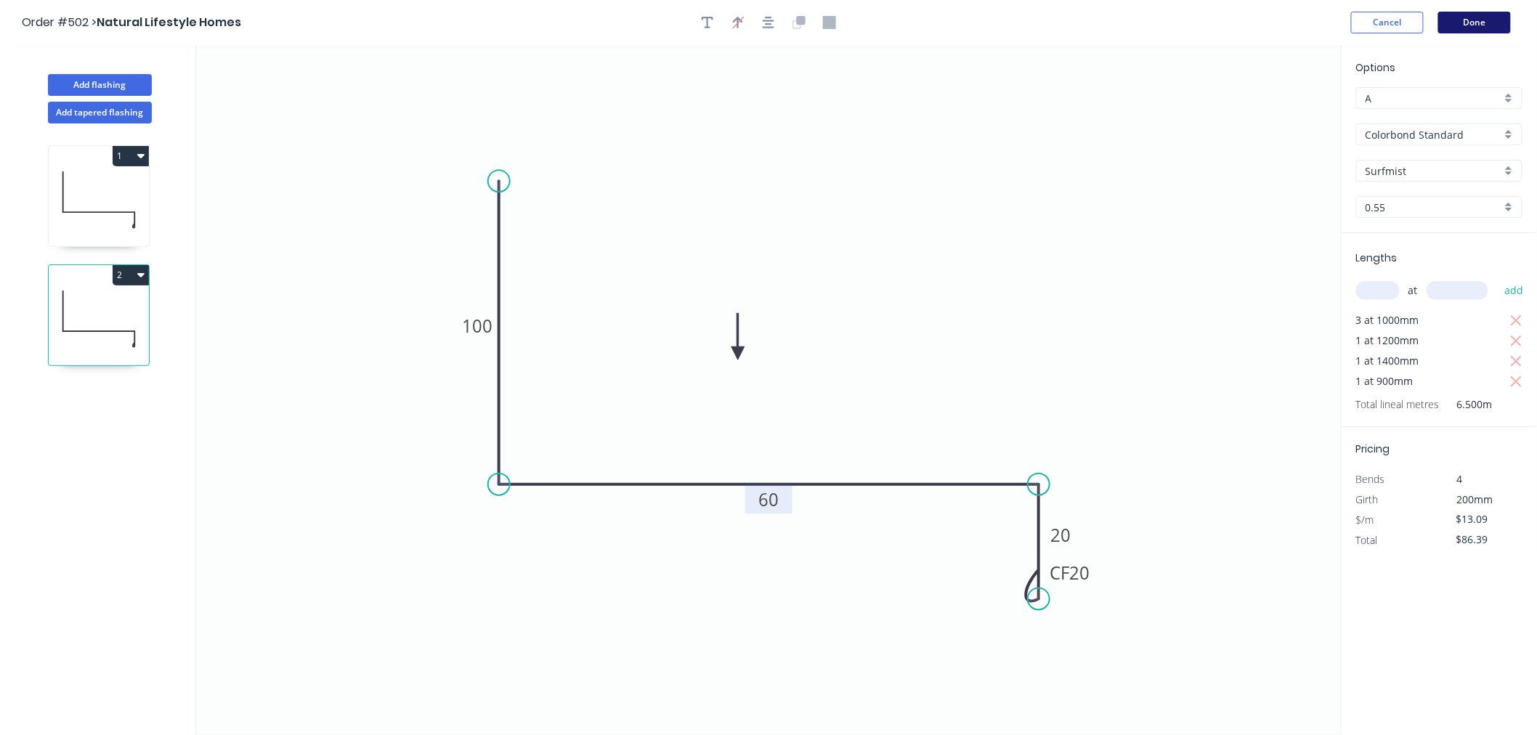
click at [1492, 12] on button "Done" at bounding box center [1474, 23] width 73 height 22
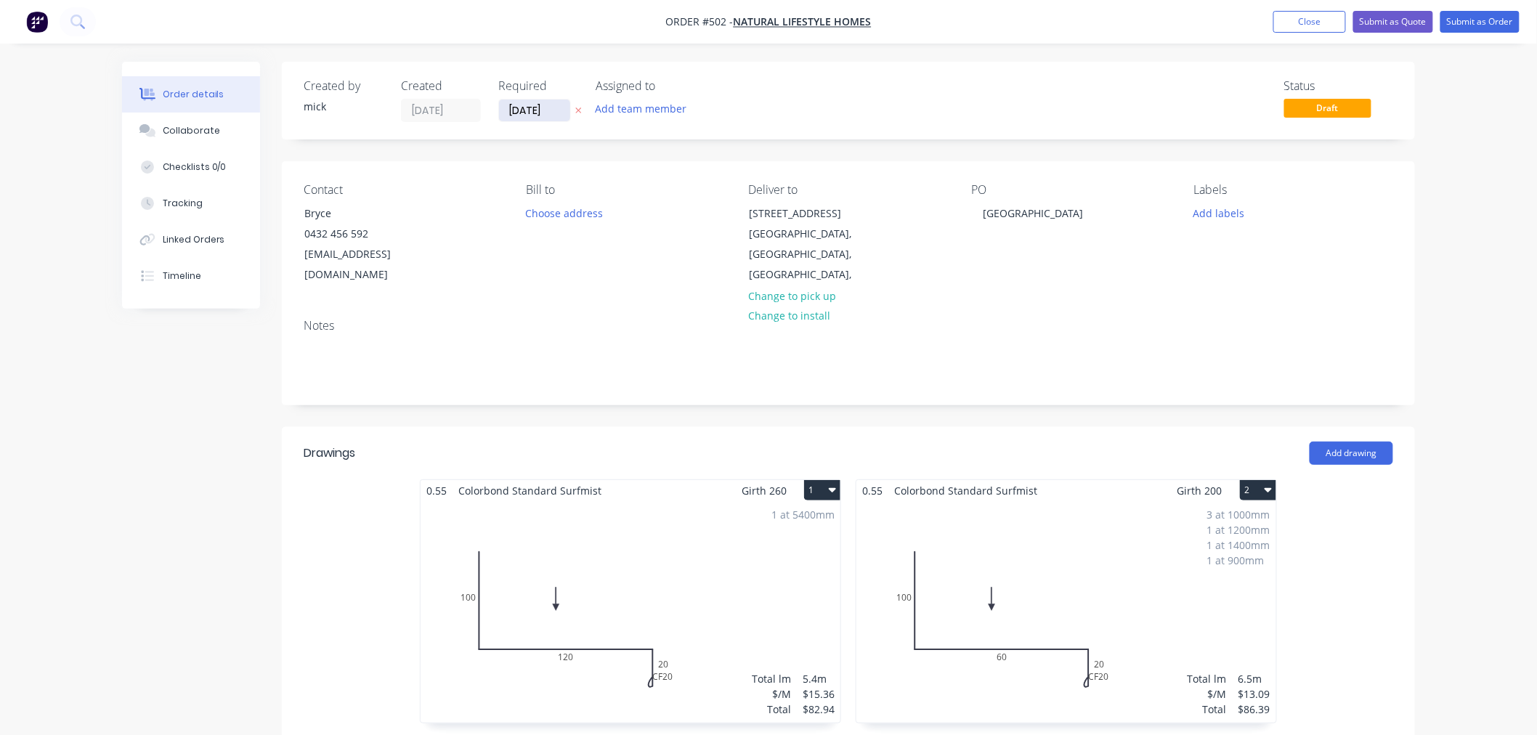
click at [537, 105] on input "[DATE]" at bounding box center [534, 110] width 71 height 22
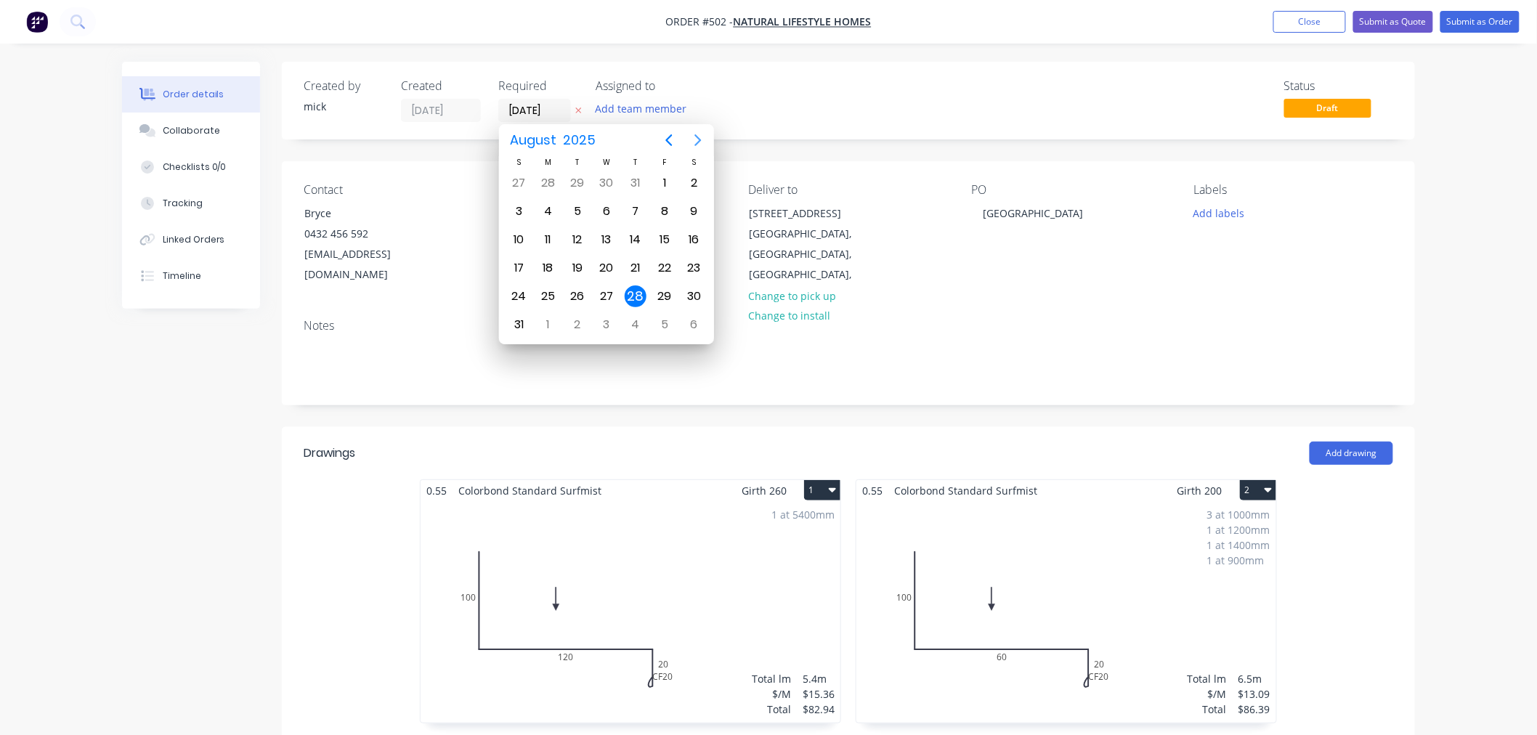
click at [700, 140] on icon "Next page" at bounding box center [698, 140] width 7 height 12
click at [553, 177] on div "1" at bounding box center [548, 183] width 22 height 22
type input "[DATE]"
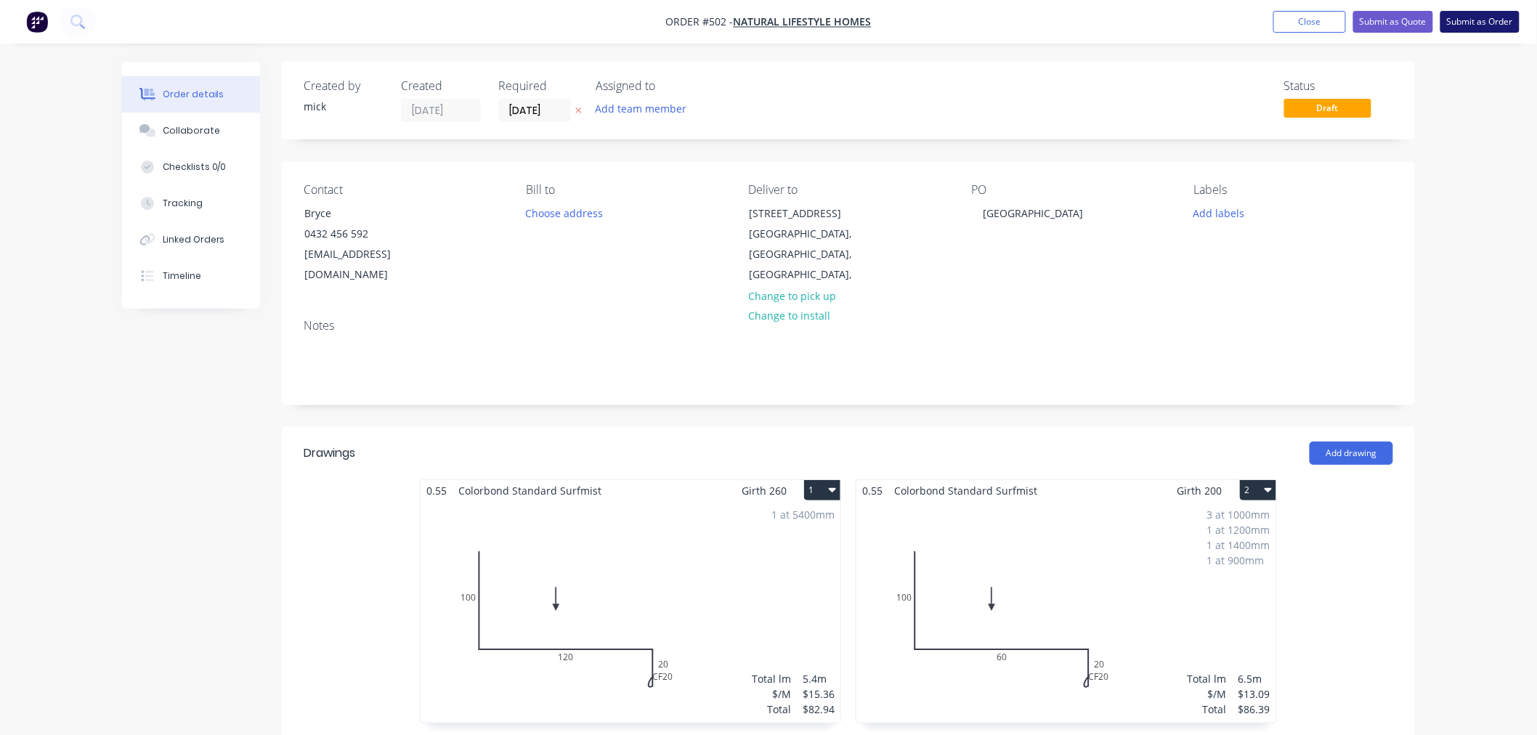
click at [1497, 19] on button "Submit as Order" at bounding box center [1479, 22] width 79 height 22
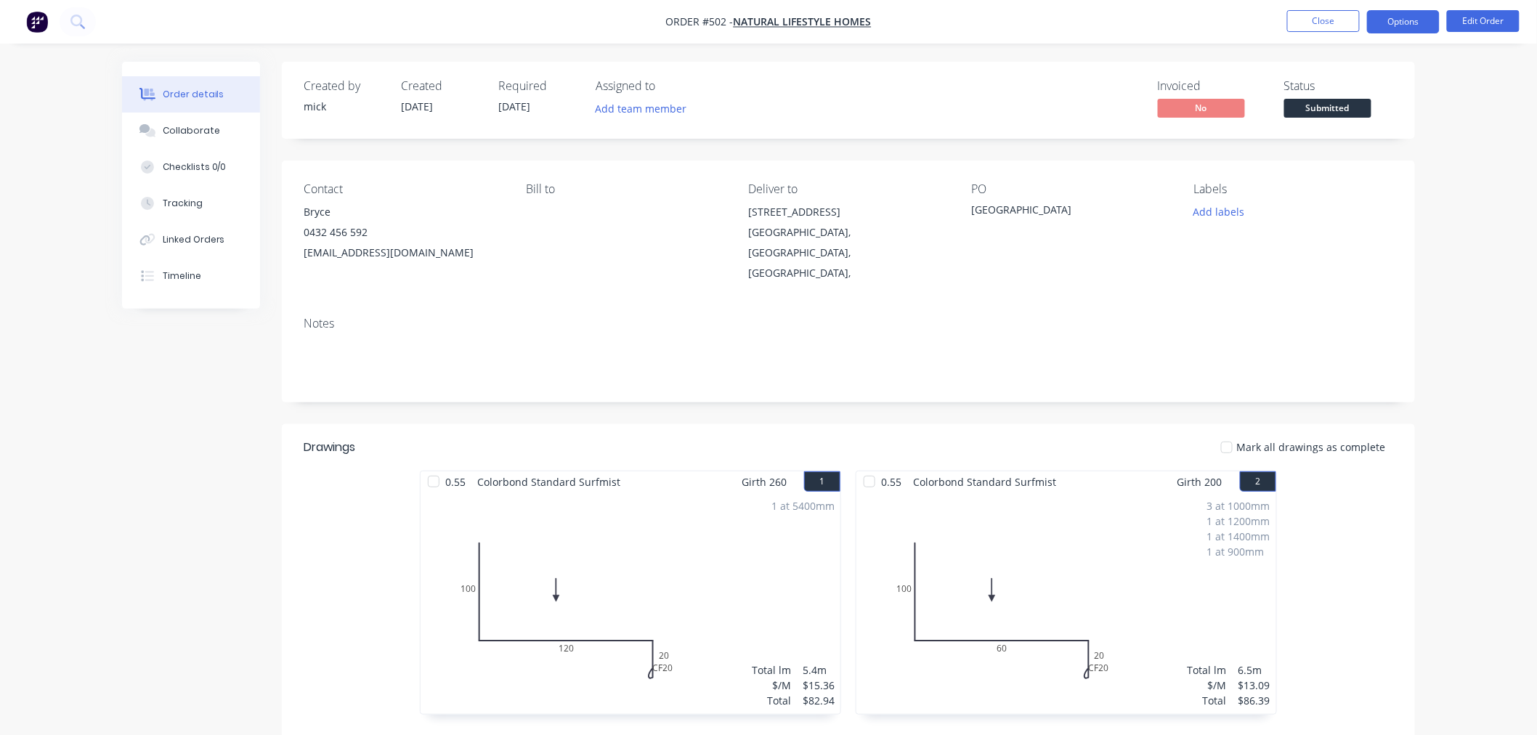
click at [1418, 32] on button "Options" at bounding box center [1403, 21] width 73 height 23
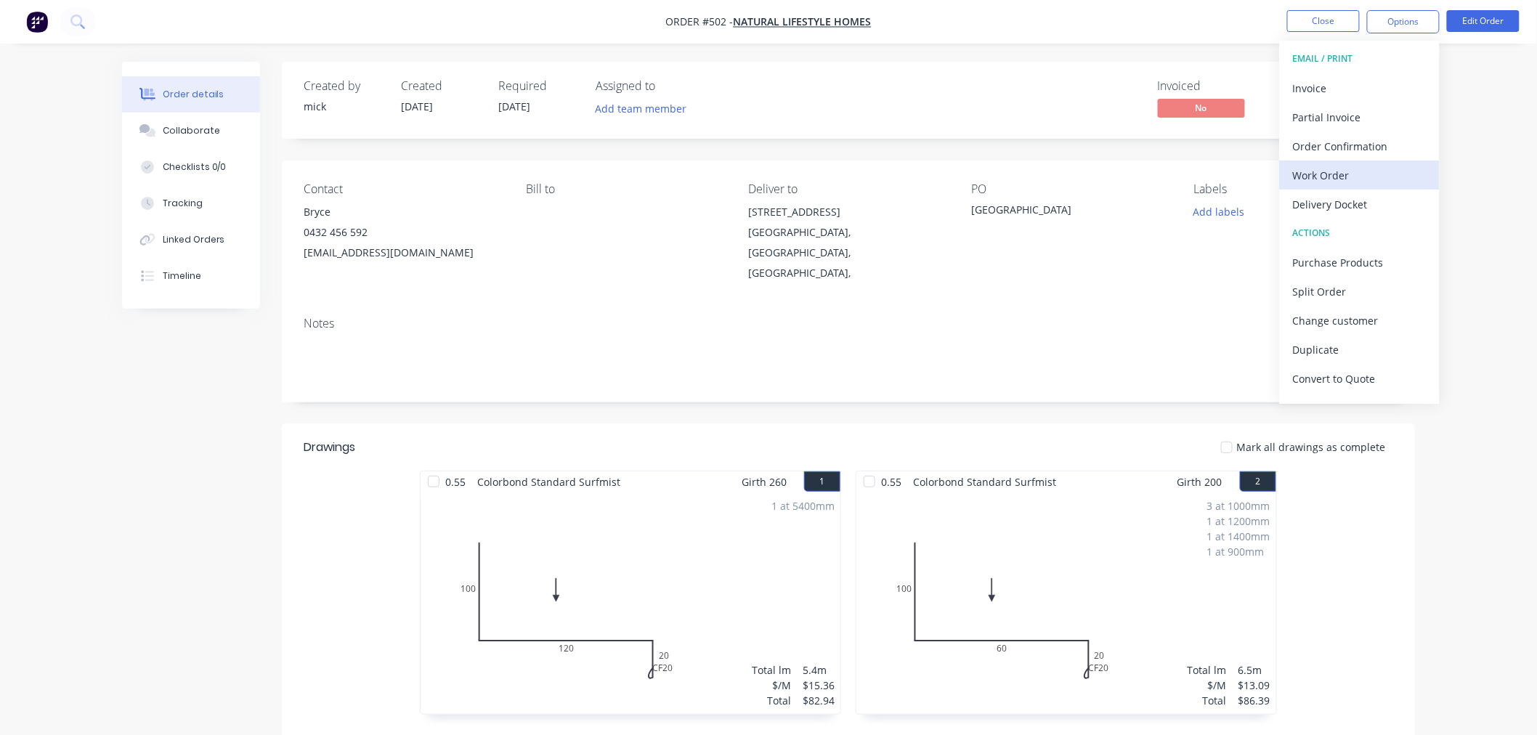
click at [1362, 182] on div "Work Order" at bounding box center [1360, 175] width 134 height 21
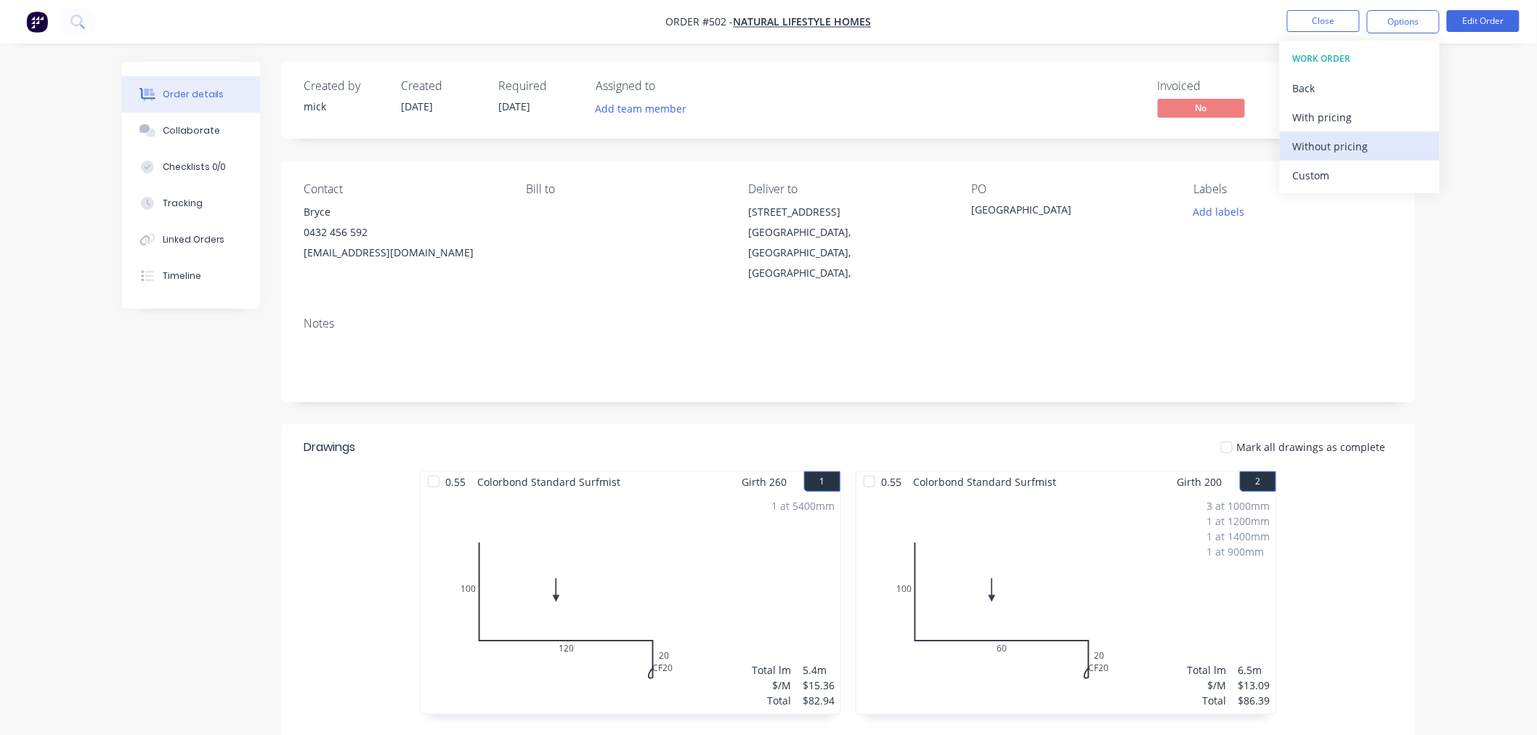
click at [1362, 147] on div "Without pricing" at bounding box center [1360, 146] width 134 height 21
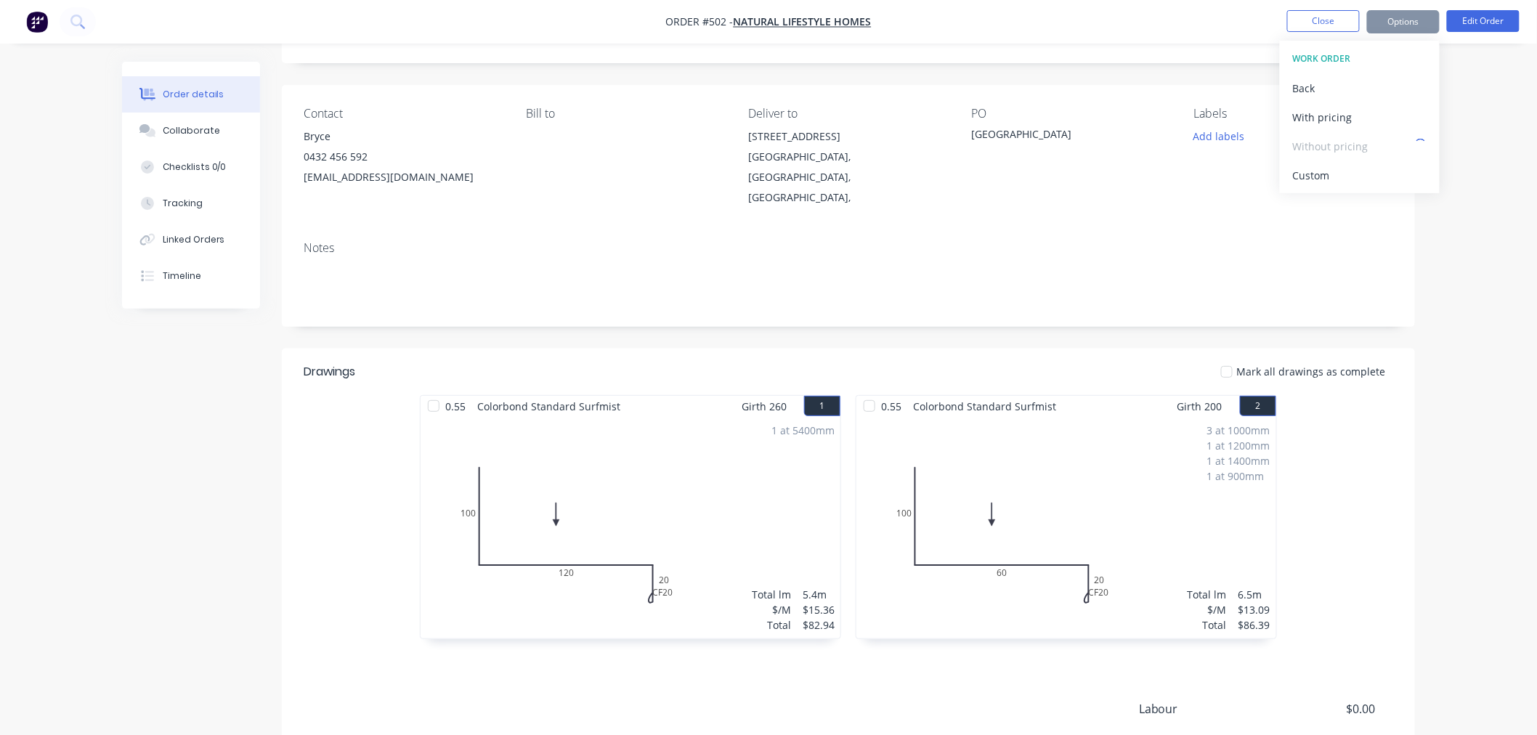
scroll to position [233, 0]
